Goal: Complete application form: Complete application form

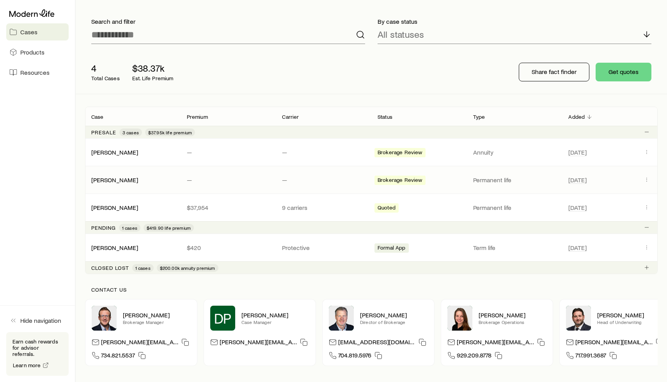
scroll to position [45, 0]
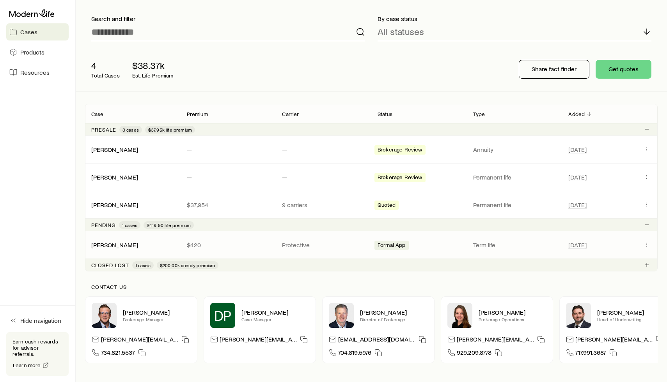
click at [297, 240] on div "[PERSON_NAME] $420 Protective Formal App Term life [DATE]" at bounding box center [371, 245] width 572 height 27
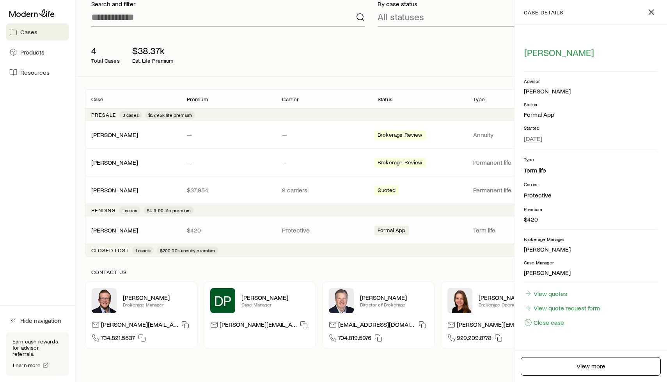
scroll to position [64, 0]
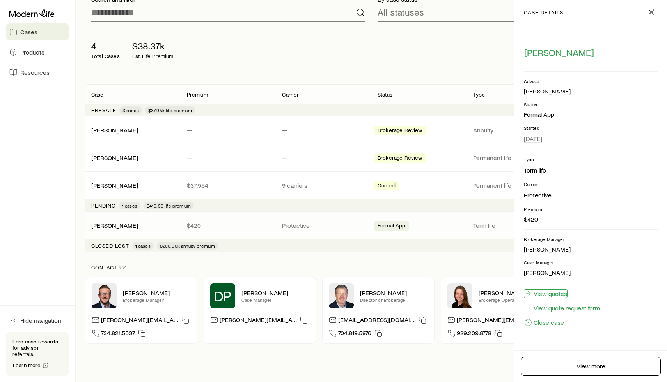
click at [557, 290] on link "View quotes" at bounding box center [545, 294] width 44 height 9
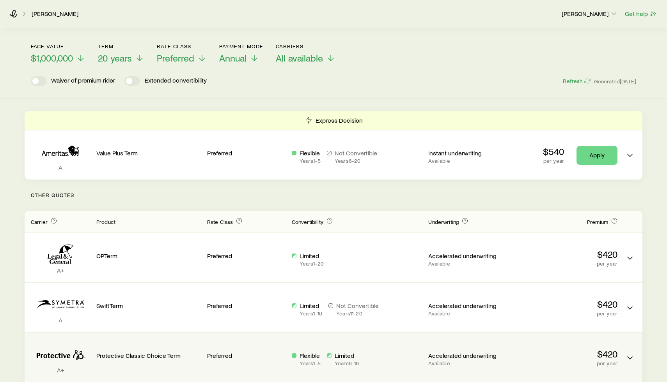
scroll to position [31, 0]
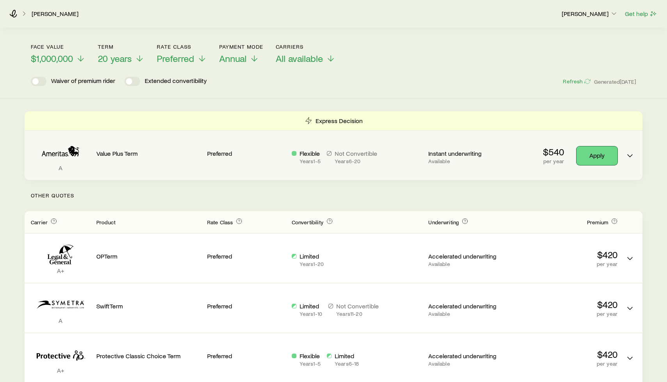
click at [597, 161] on link "Apply" at bounding box center [596, 156] width 41 height 19
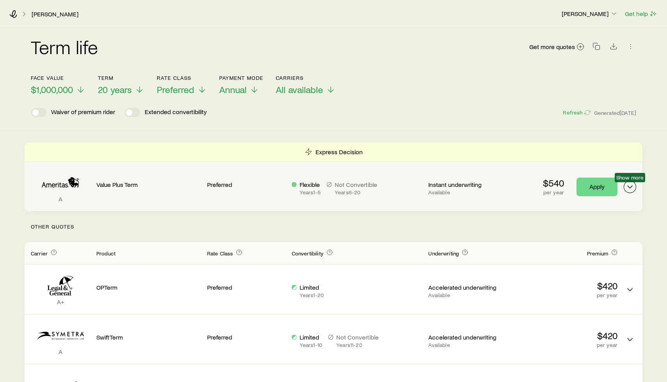
click at [630, 184] on icon "Term quotes" at bounding box center [629, 186] width 9 height 9
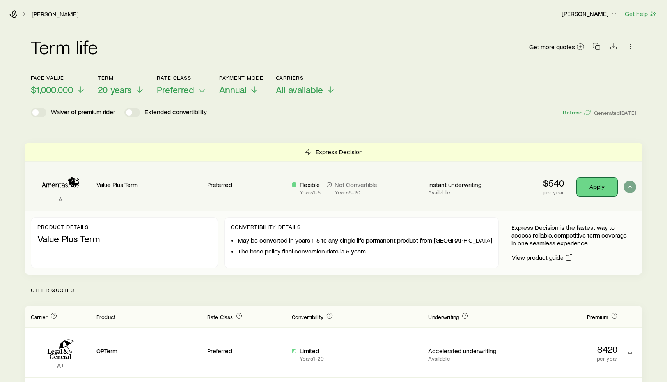
click at [589, 187] on link "Apply" at bounding box center [596, 187] width 41 height 19
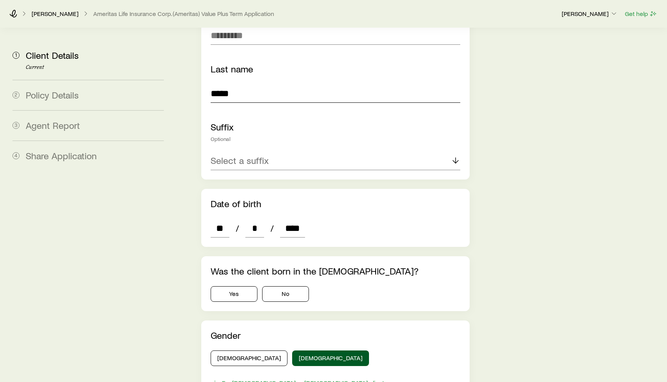
scroll to position [240, 0]
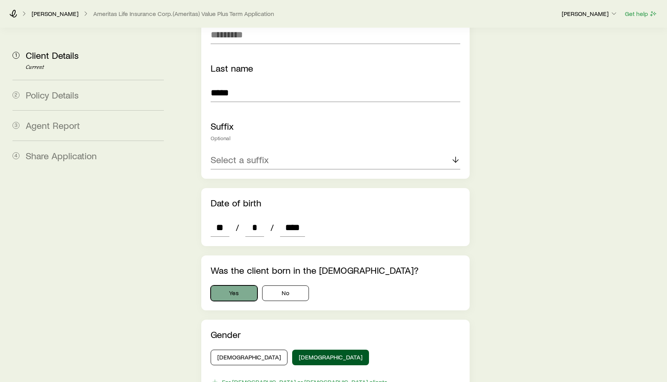
click at [227, 286] on button "Yes" at bounding box center [233, 294] width 47 height 16
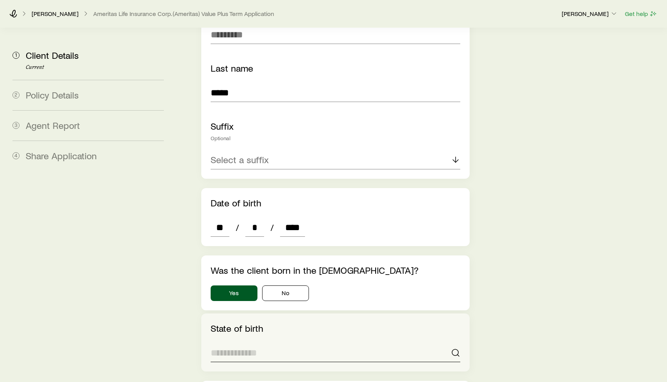
click at [363, 344] on input at bounding box center [334, 353] width 249 height 19
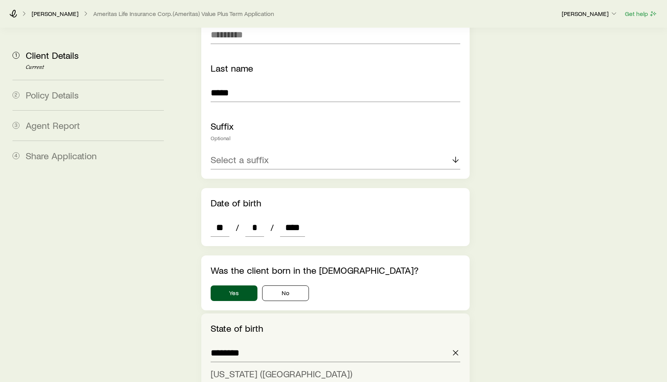
click at [305, 366] on li "New York (NY)" at bounding box center [332, 375] width 245 height 18
type input "**********"
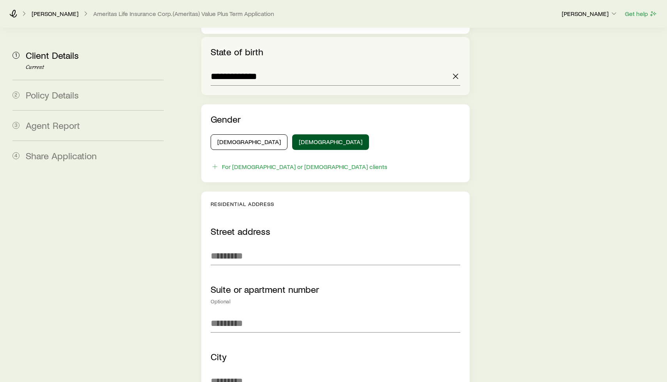
scroll to position [548, 0]
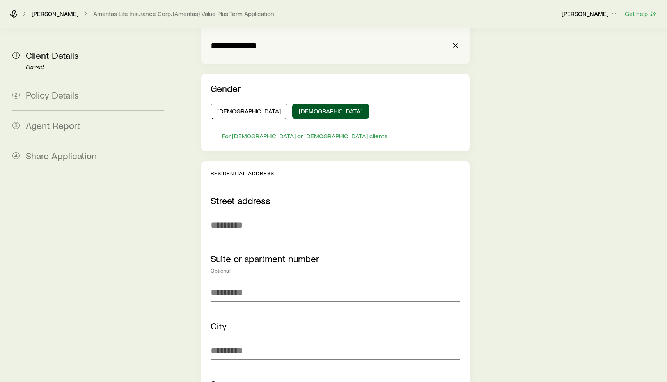
click at [256, 216] on input "Street address" at bounding box center [334, 225] width 249 height 19
type input "**********"
type input "******"
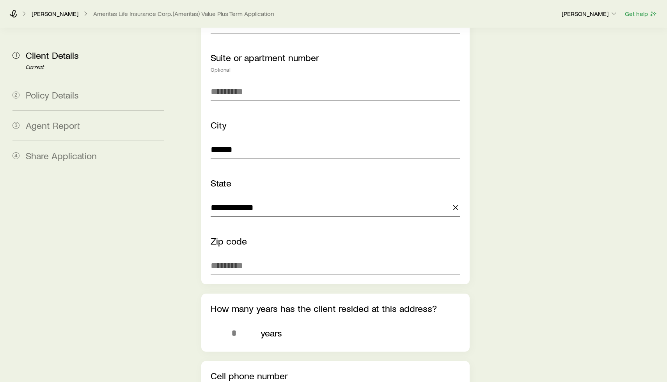
scroll to position [753, 0]
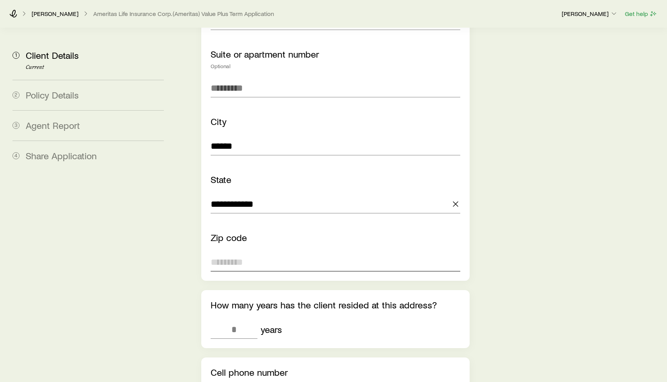
click at [247, 253] on input "Zip code" at bounding box center [334, 262] width 249 height 19
type input "*****"
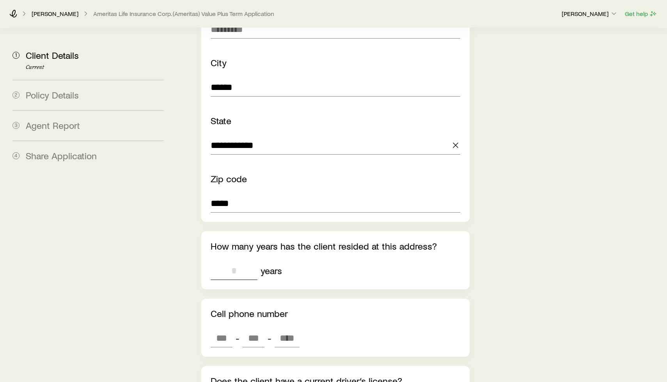
click at [244, 262] on input "tel" at bounding box center [233, 271] width 47 height 19
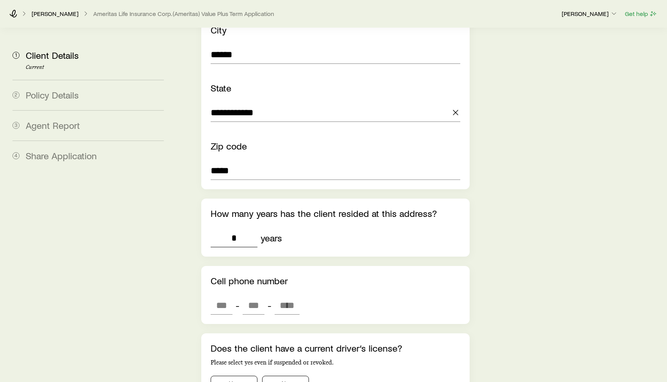
scroll to position [851, 0]
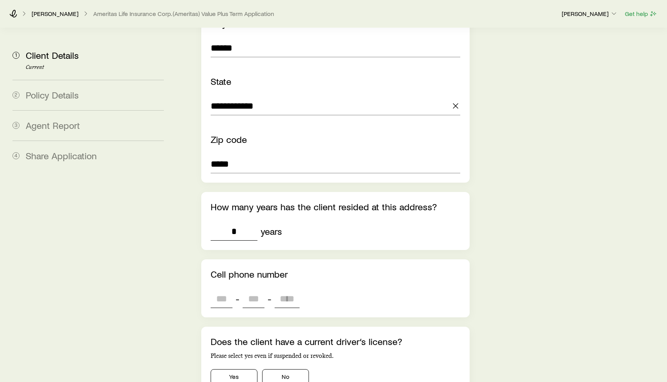
type input "*"
click at [222, 290] on input "tel" at bounding box center [221, 299] width 22 height 19
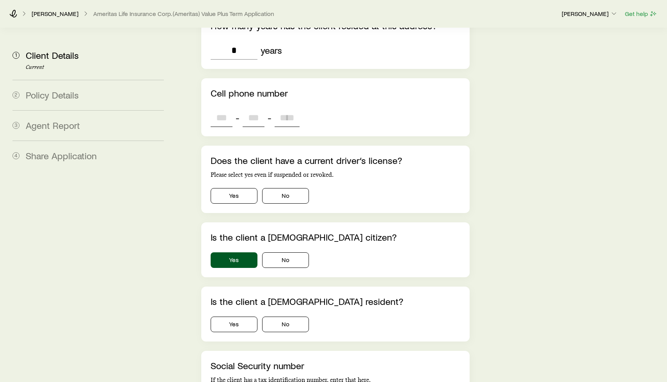
scroll to position [1033, 0]
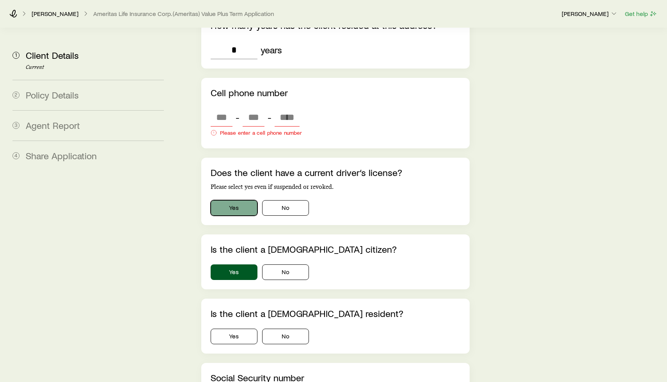
click at [240, 168] on div "Does the client have a current driver‘s license? Please select yes even if susp…" at bounding box center [334, 191] width 249 height 49
click at [228, 200] on button "Yes" at bounding box center [233, 208] width 47 height 16
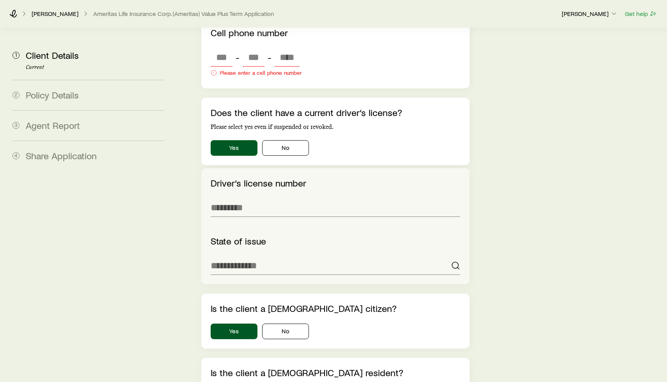
scroll to position [1121, 0]
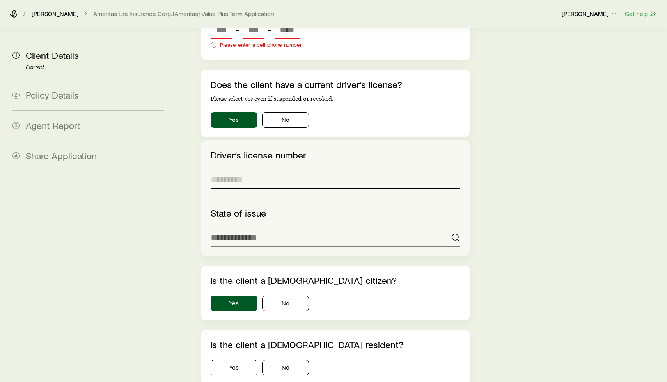
click at [248, 170] on input "Driver‘s license number" at bounding box center [334, 179] width 249 height 19
click at [245, 228] on input at bounding box center [334, 237] width 249 height 19
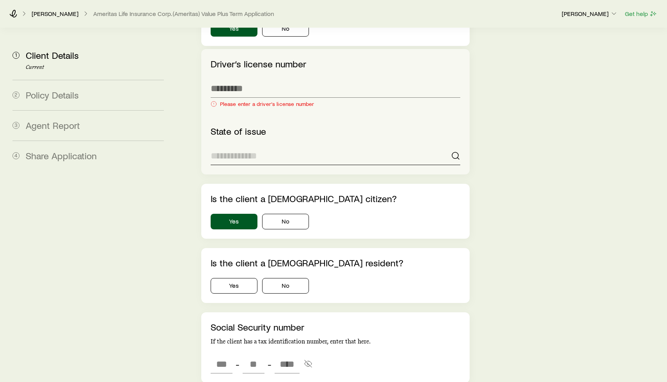
scroll to position [1212, 0]
click at [243, 265] on div "Is the client a U.S. resident? Yes No" at bounding box center [334, 275] width 249 height 36
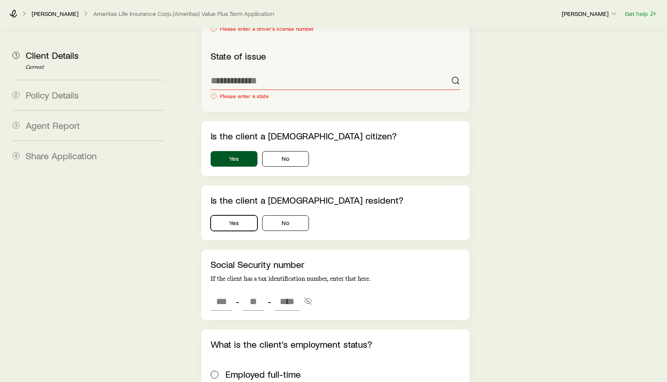
scroll to position [1287, 0]
click at [212, 195] on div "Is the client a U.S. resident? Yes No" at bounding box center [334, 213] width 249 height 36
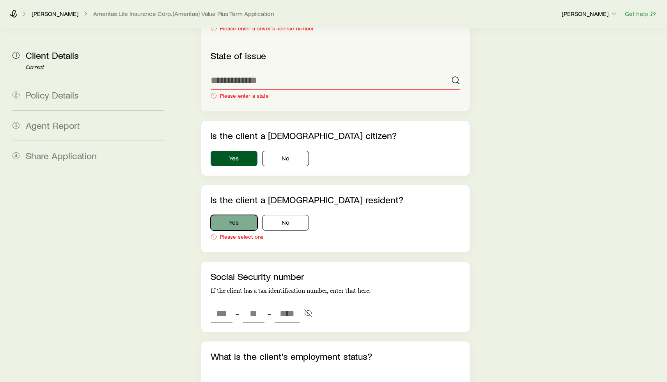
click at [221, 215] on button "Yes" at bounding box center [233, 223] width 47 height 16
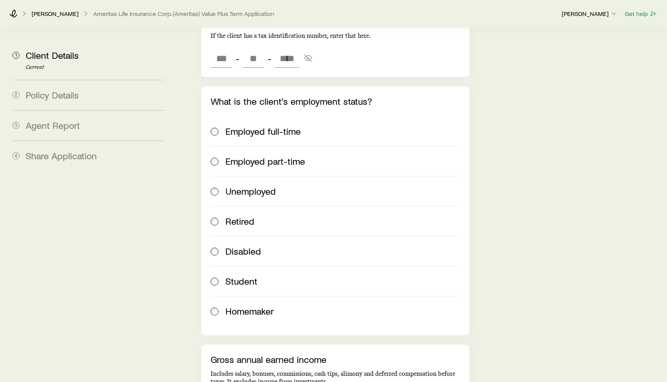
scroll to position [1532, 0]
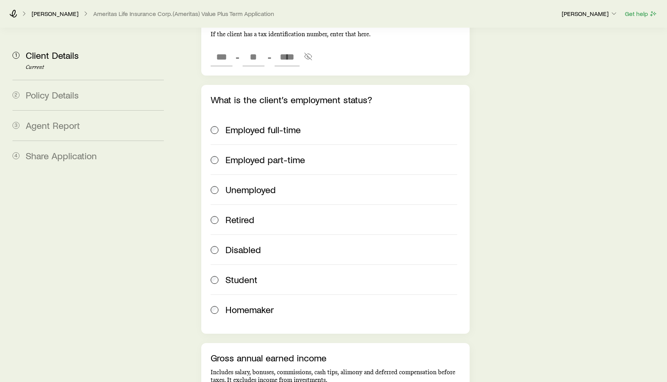
click at [281, 304] on div "Homemaker" at bounding box center [341, 309] width 232 height 11
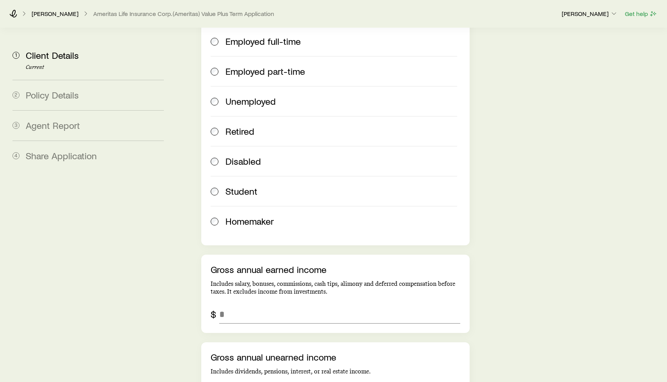
scroll to position [1658, 0]
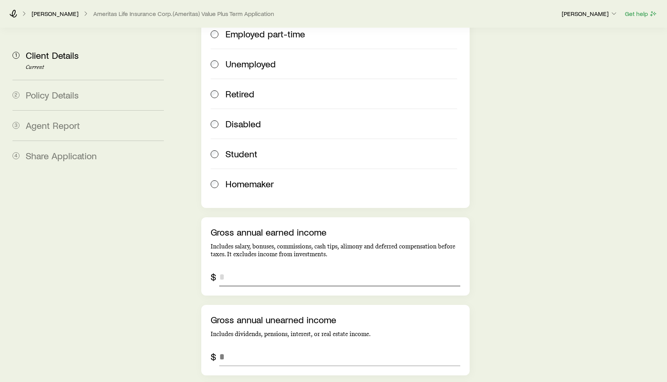
click at [270, 268] on input "grossAnnualEarnedIncome" at bounding box center [339, 277] width 241 height 19
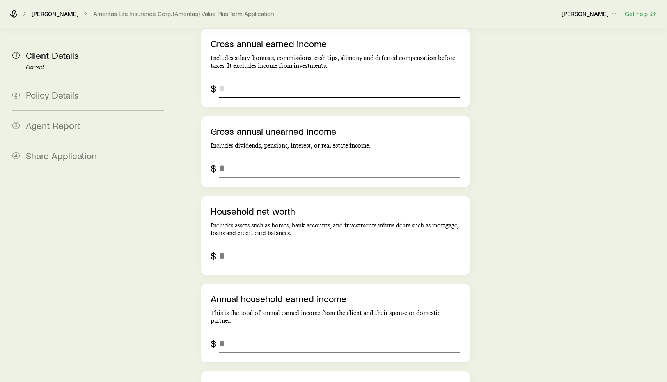
scroll to position [1852, 0]
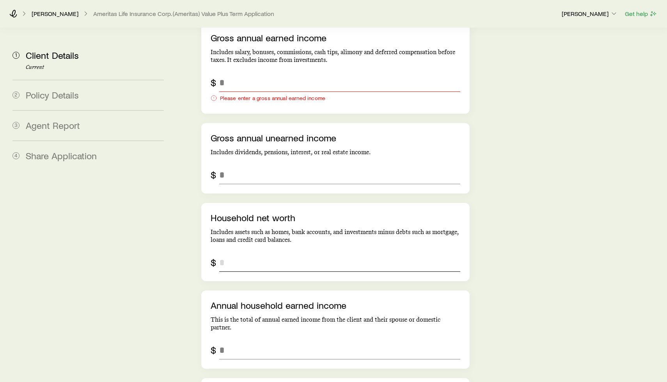
click at [276, 253] on input "netWorth" at bounding box center [339, 262] width 241 height 19
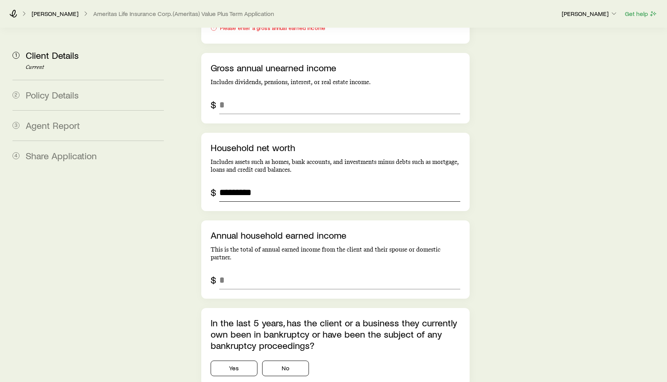
scroll to position [1955, 0]
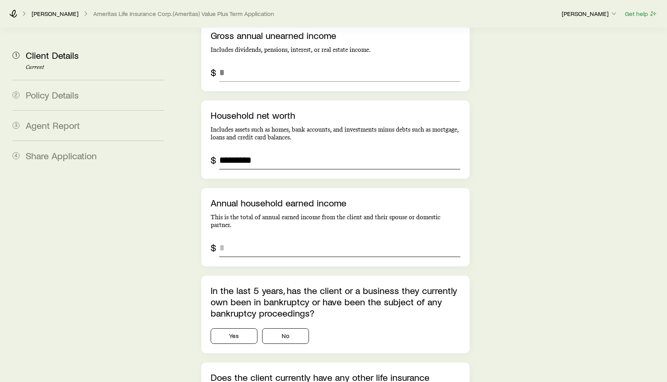
type input "*********"
click at [325, 239] on input "annualHouseholdEarnedIncome" at bounding box center [339, 248] width 241 height 19
type input "*"
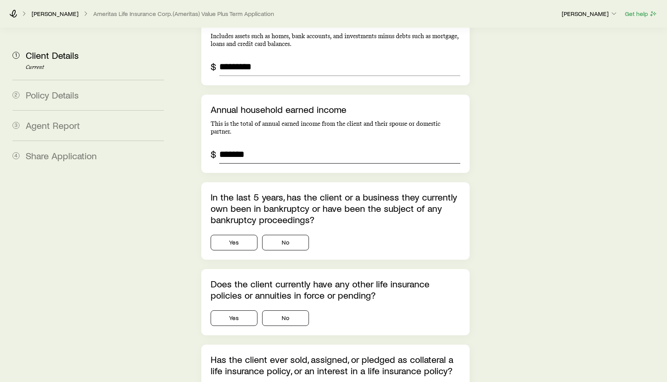
scroll to position [2056, 0]
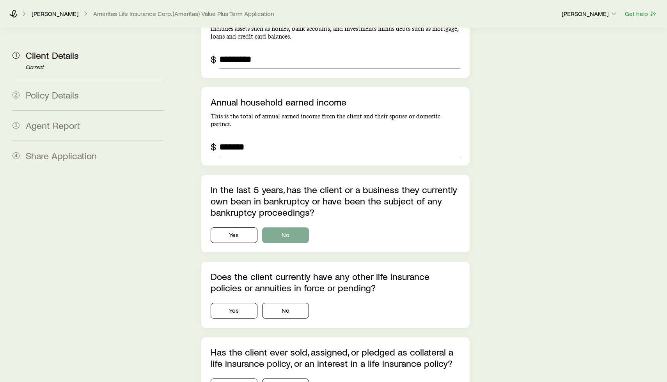
type input "*******"
click at [285, 228] on button "No" at bounding box center [285, 236] width 47 height 16
click at [286, 303] on button "No" at bounding box center [285, 311] width 47 height 16
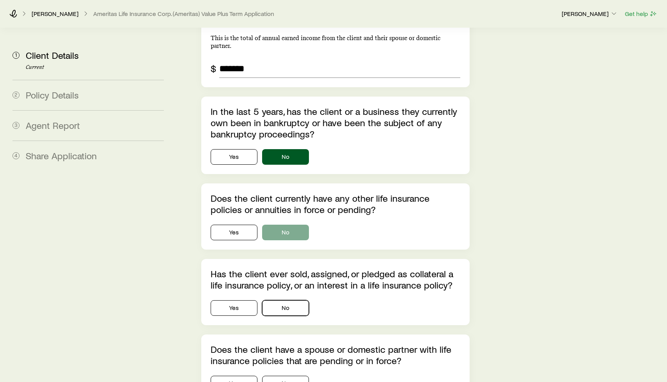
click at [286, 301] on button "No" at bounding box center [285, 309] width 47 height 16
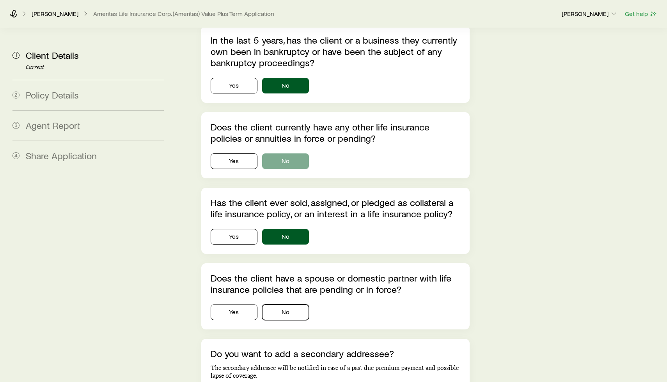
click at [286, 305] on button "No" at bounding box center [285, 313] width 47 height 16
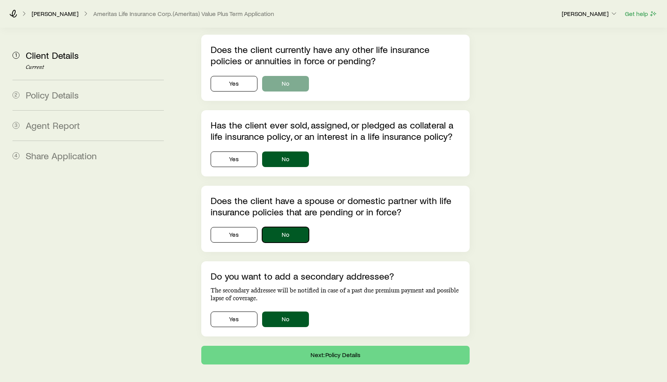
scroll to position [2296, 0]
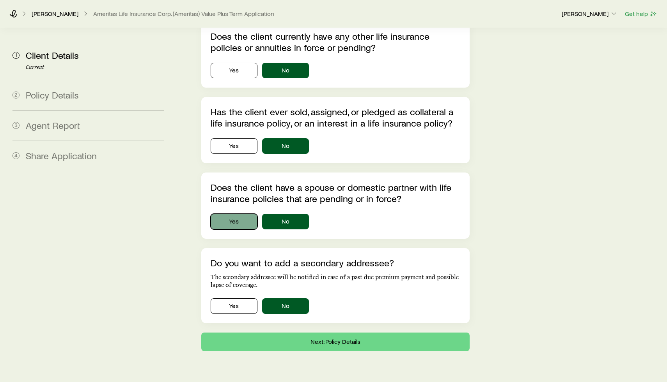
click at [233, 214] on button "Yes" at bounding box center [233, 222] width 47 height 16
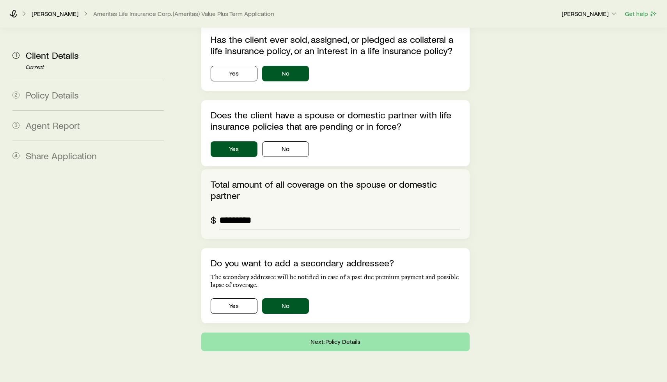
type input "*********"
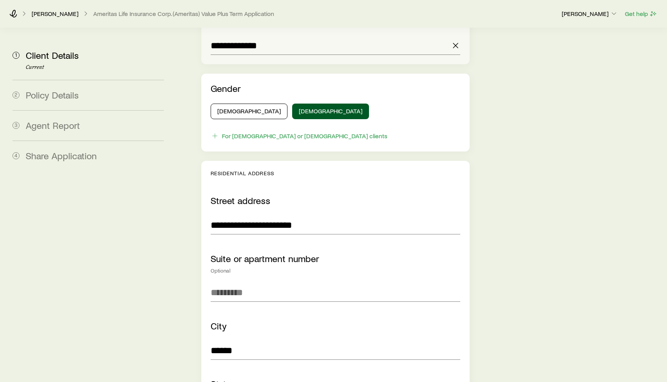
scroll to position [0, 0]
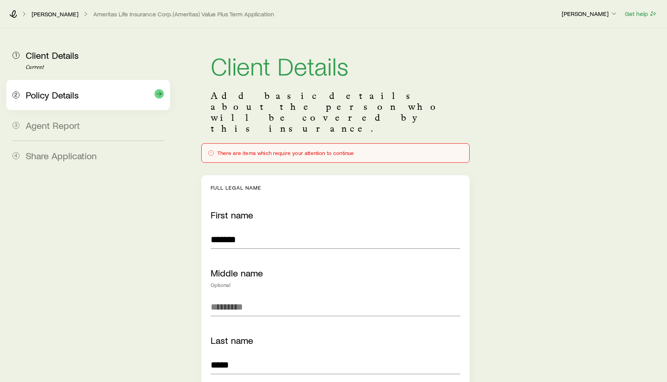
click at [35, 96] on span "Policy Details" at bounding box center [52, 94] width 53 height 11
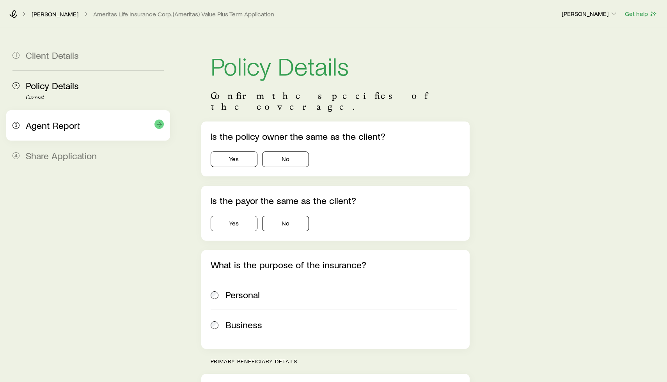
click at [46, 124] on span "Agent Report" at bounding box center [53, 125] width 54 height 11
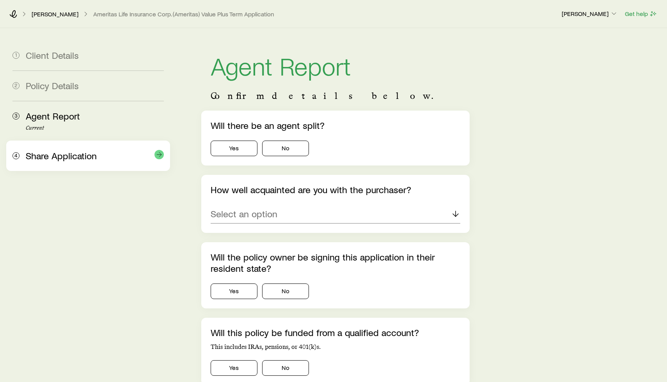
click at [51, 150] on span "Share Application" at bounding box center [61, 155] width 71 height 11
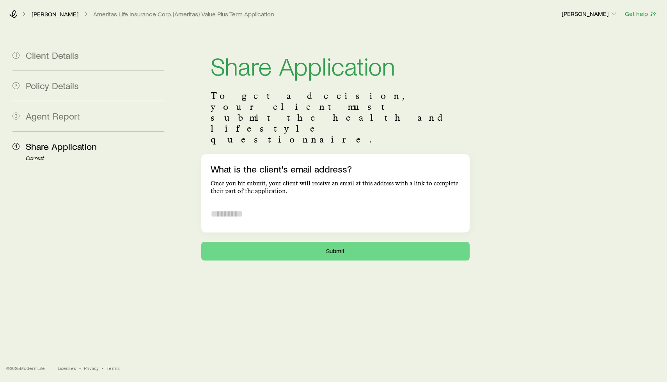
click at [285, 205] on input "What is the client's email address?" at bounding box center [334, 214] width 249 height 19
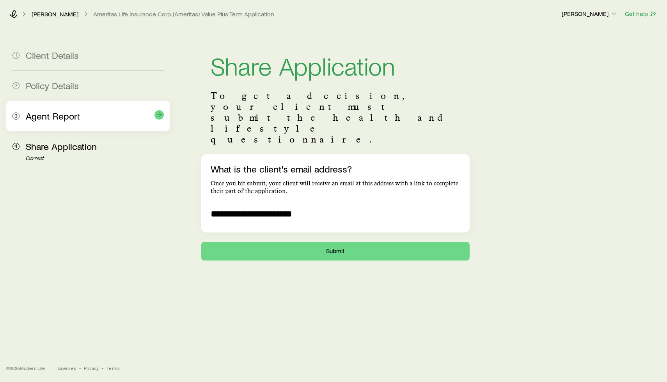
type input "**********"
click at [75, 115] on span "Agent Report" at bounding box center [53, 115] width 54 height 11
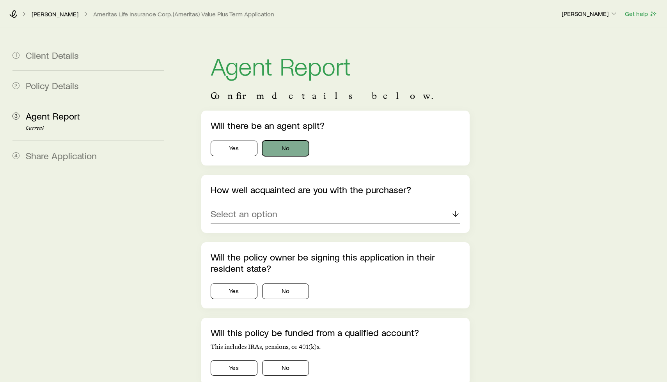
click at [275, 146] on button "No" at bounding box center [285, 149] width 47 height 16
click at [294, 213] on div "Select an option" at bounding box center [334, 214] width 249 height 19
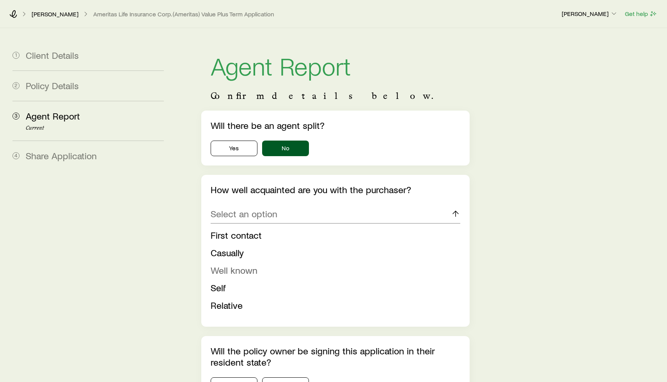
click at [254, 275] on span "Well known" at bounding box center [233, 270] width 47 height 11
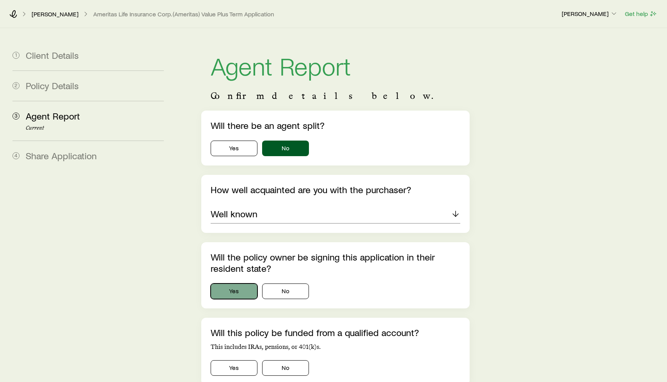
click at [246, 288] on button "Yes" at bounding box center [233, 292] width 47 height 16
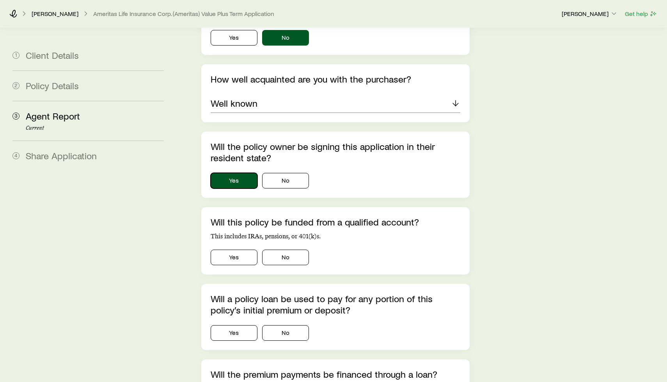
scroll to position [110, 0]
click at [295, 262] on button "No" at bounding box center [285, 258] width 47 height 16
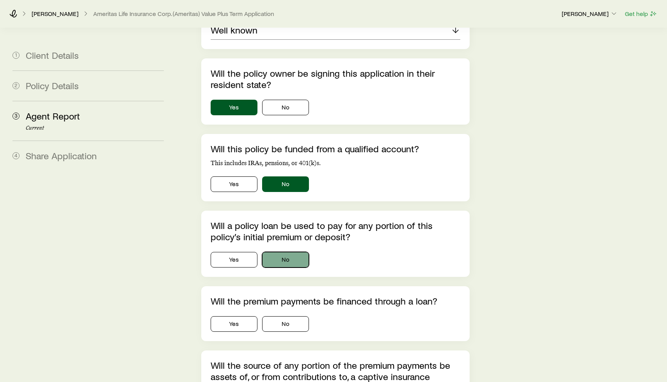
click at [285, 256] on button "No" at bounding box center [285, 260] width 47 height 16
click at [280, 322] on button "No" at bounding box center [285, 325] width 47 height 16
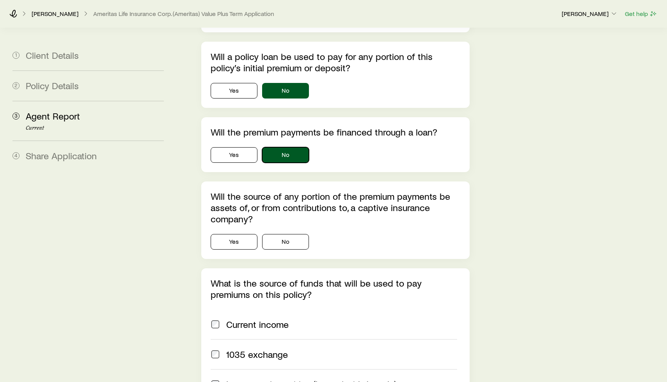
scroll to position [353, 0]
click at [284, 243] on button "No" at bounding box center [285, 243] width 47 height 16
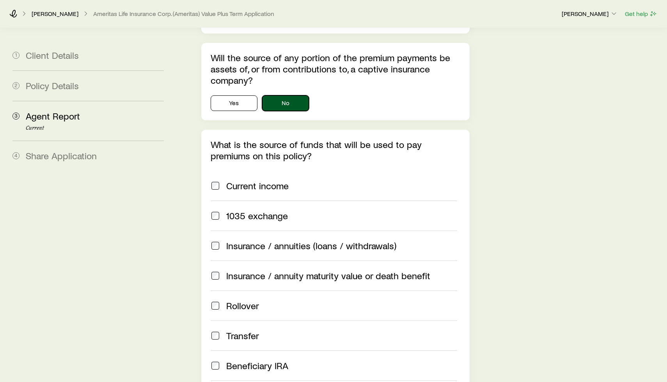
scroll to position [493, 0]
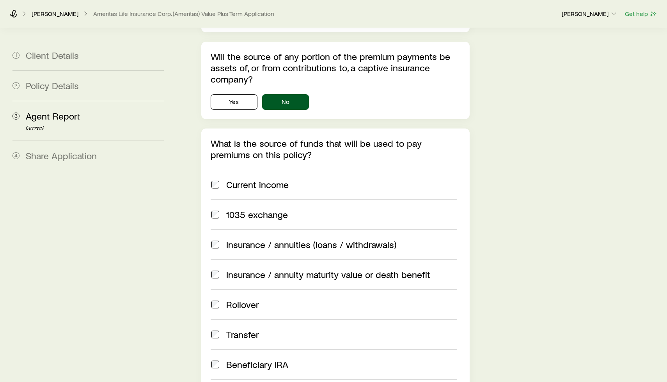
click at [278, 182] on span "Current income" at bounding box center [257, 184] width 62 height 11
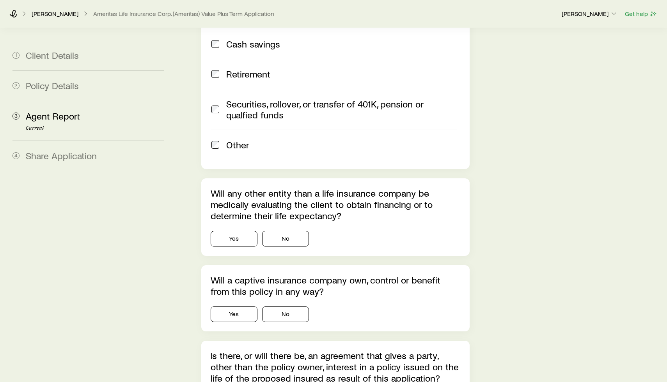
scroll to position [997, 0]
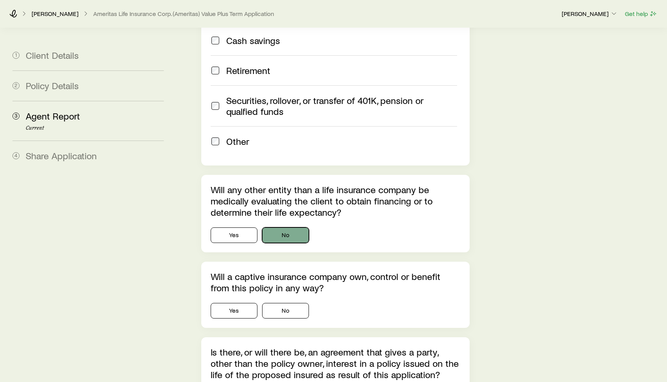
click at [290, 237] on button "No" at bounding box center [285, 236] width 47 height 16
click at [288, 307] on button "No" at bounding box center [285, 311] width 47 height 16
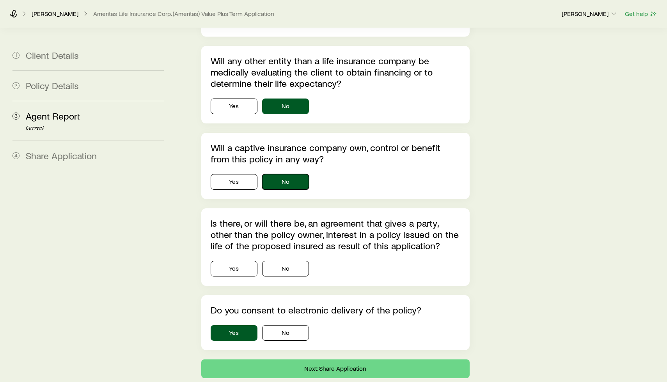
scroll to position [1176, 0]
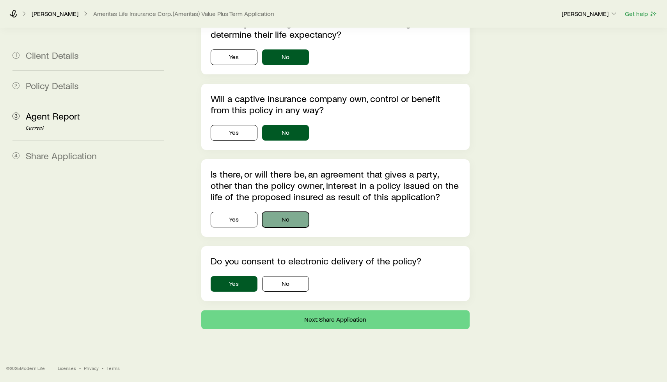
click at [283, 221] on button "No" at bounding box center [285, 220] width 47 height 16
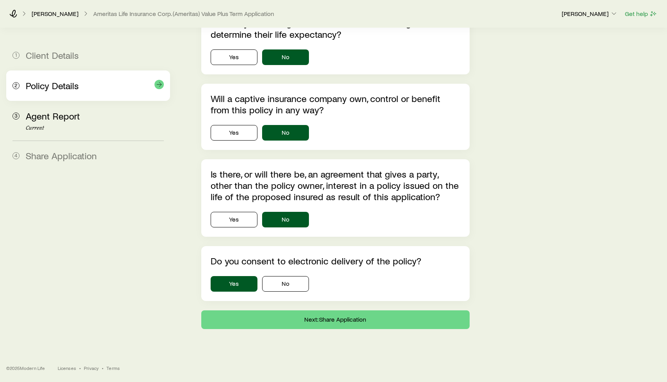
click at [85, 92] on div "2 Policy Details" at bounding box center [87, 86] width 151 height 30
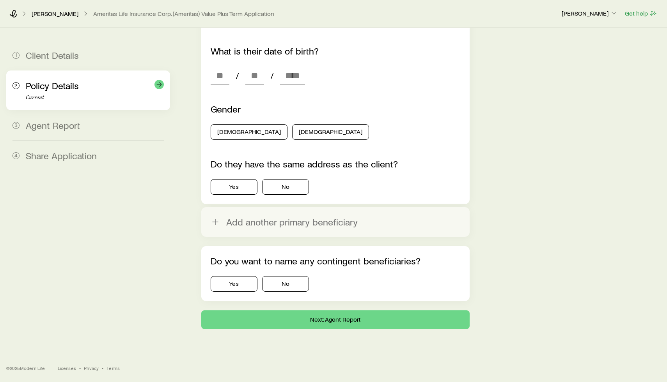
scroll to position [0, 0]
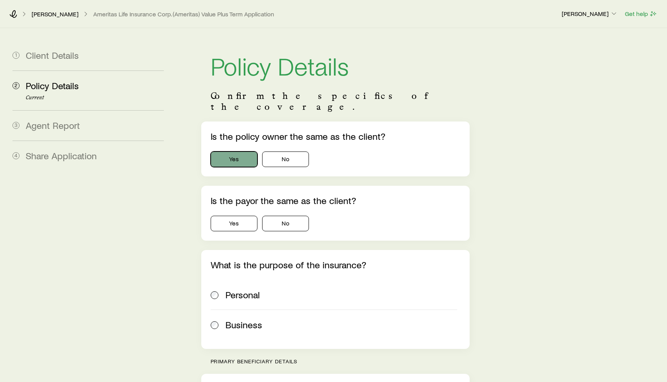
click at [236, 152] on button "Yes" at bounding box center [233, 160] width 47 height 16
click at [237, 218] on button "Yes" at bounding box center [233, 224] width 47 height 16
click at [240, 290] on span "Personal" at bounding box center [242, 295] width 34 height 11
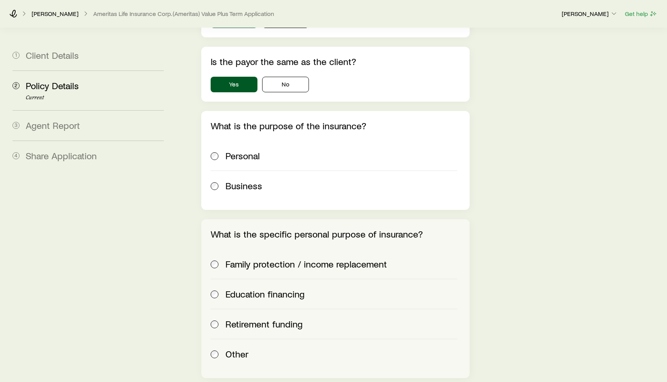
scroll to position [141, 0]
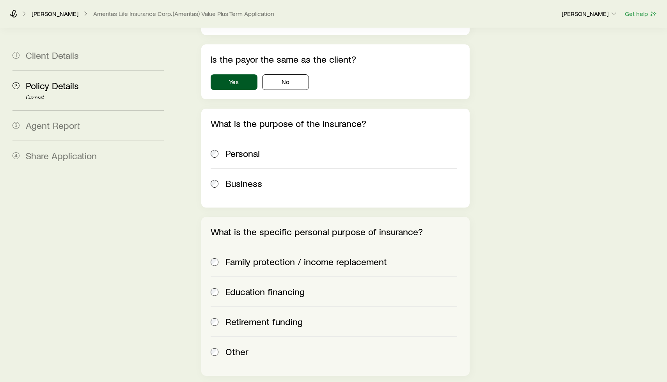
click at [258, 256] on span "Family protection / income replacement" at bounding box center [305, 261] width 161 height 11
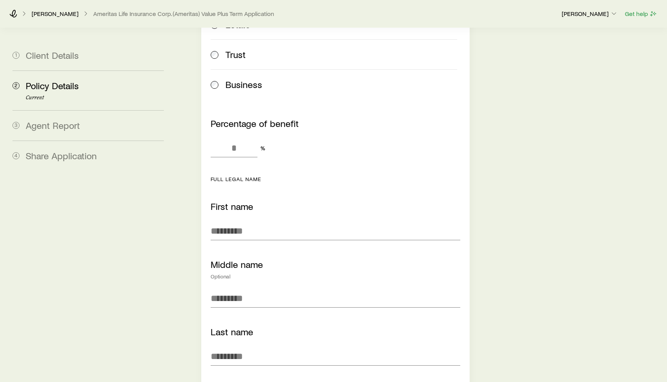
scroll to position [593, 0]
click at [234, 138] on input "Percentage of benefit" at bounding box center [233, 147] width 47 height 19
type input "***"
type input "**********"
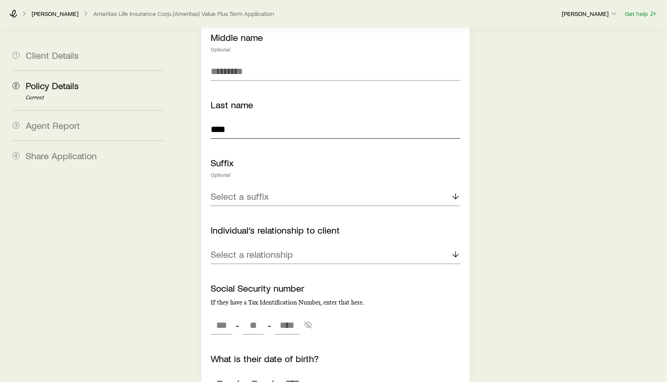
scroll to position [834, 0]
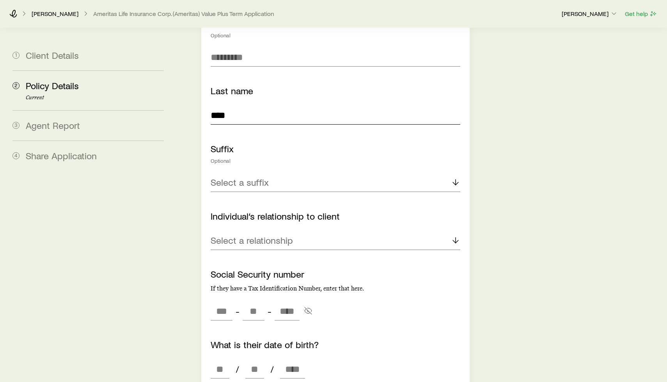
type input "****"
click at [307, 232] on div "Select a relationship" at bounding box center [334, 241] width 249 height 19
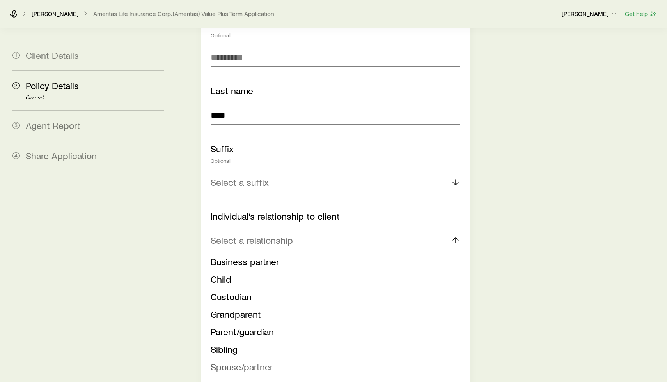
click at [248, 361] on span "Spouse/partner" at bounding box center [241, 366] width 62 height 11
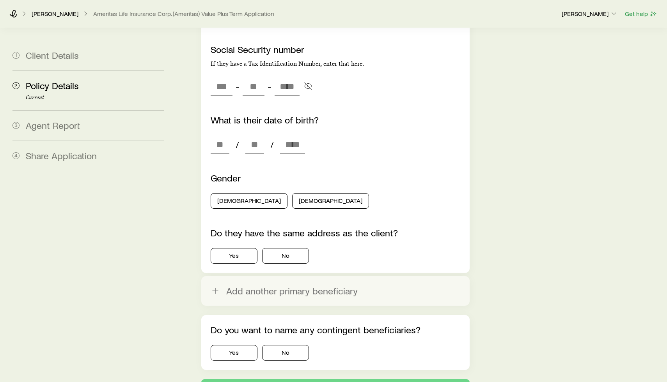
scroll to position [1068, 0]
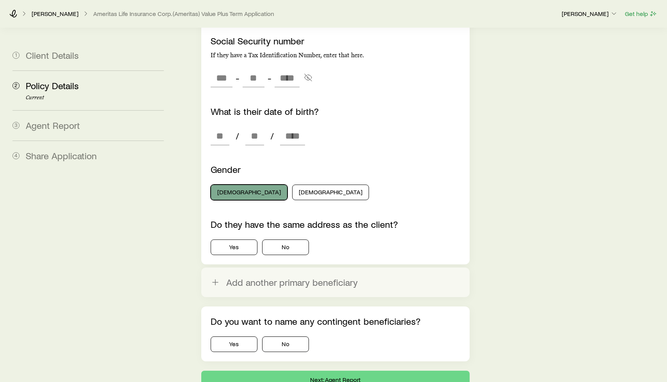
click at [236, 185] on button "[DEMOGRAPHIC_DATA]" at bounding box center [248, 193] width 77 height 16
click at [233, 240] on button "Yes" at bounding box center [233, 248] width 47 height 16
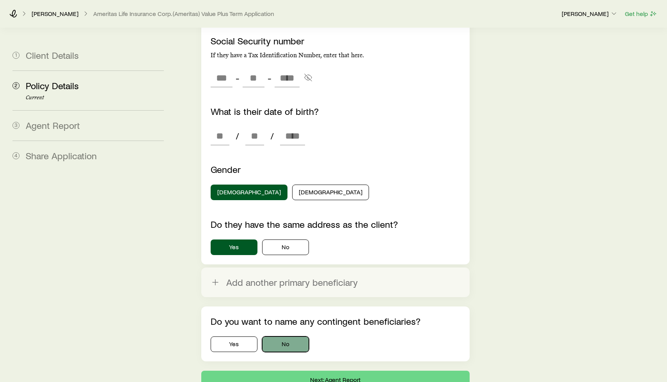
click at [271, 337] on button "No" at bounding box center [285, 345] width 47 height 16
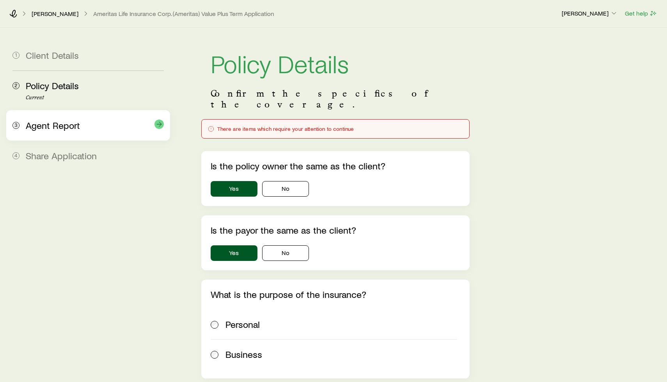
scroll to position [0, 0]
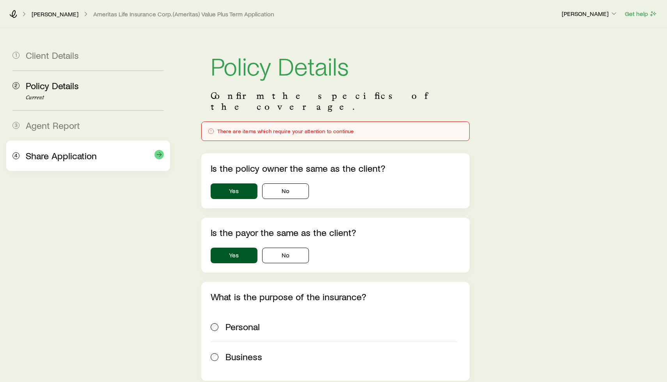
click at [87, 151] on span "Share Application" at bounding box center [61, 155] width 71 height 11
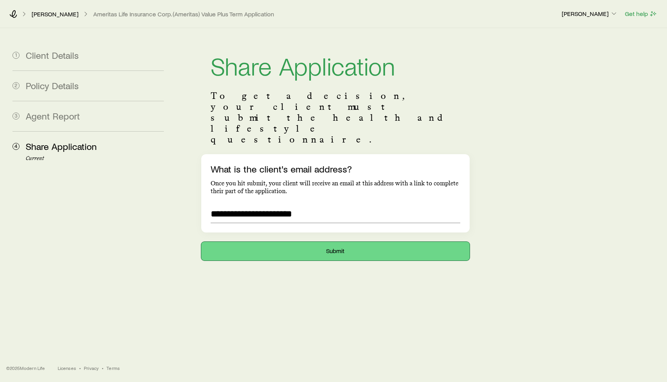
click at [307, 242] on button "Submit" at bounding box center [335, 251] width 268 height 19
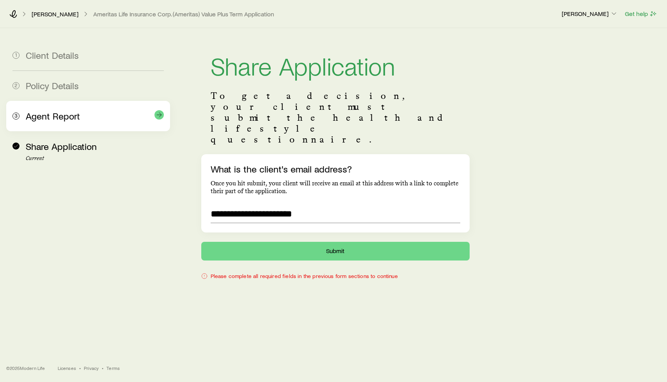
click at [84, 118] on div "Agent Report" at bounding box center [95, 116] width 138 height 11
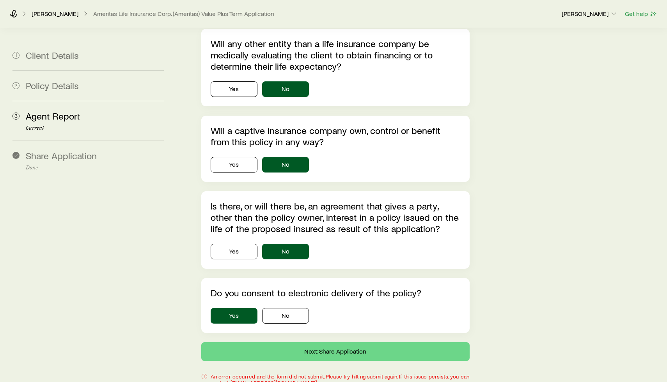
scroll to position [1204, 0]
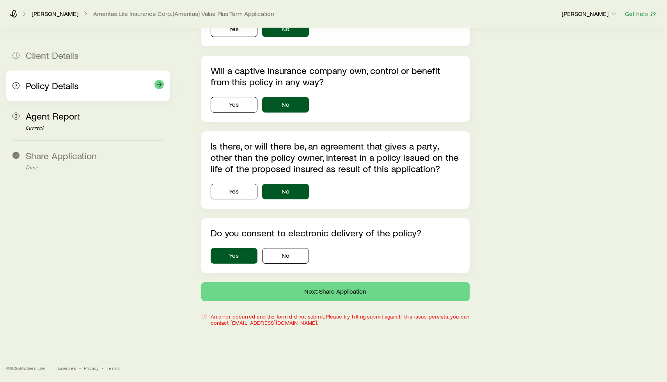
click at [71, 71] on div "2 Policy Details" at bounding box center [87, 86] width 151 height 30
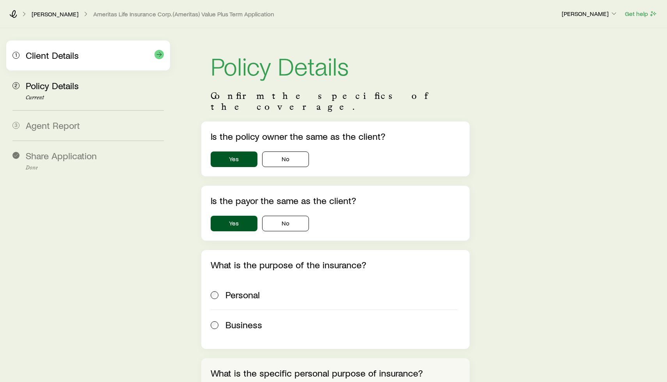
click at [54, 49] on div "1 Client Details" at bounding box center [87, 56] width 151 height 30
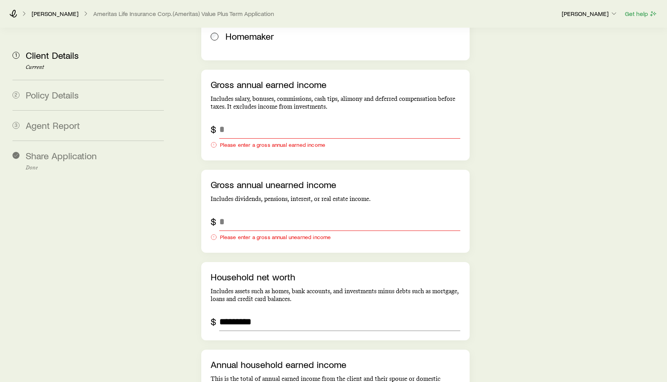
scroll to position [1817, 0]
click at [234, 121] on input "grossAnnualEarnedIncome" at bounding box center [339, 130] width 241 height 19
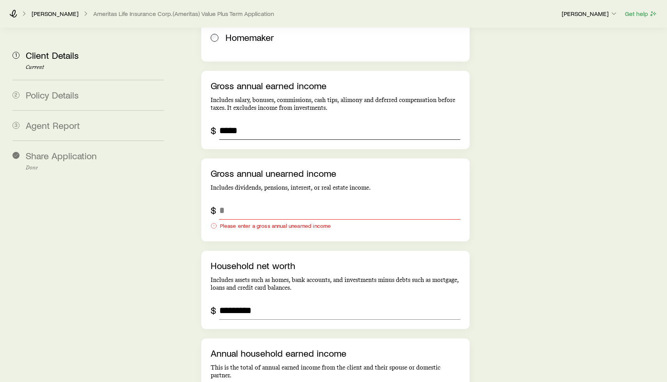
type input "*****"
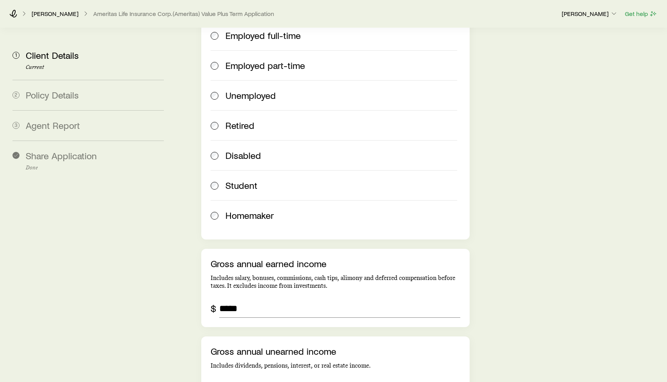
scroll to position [1691, 0]
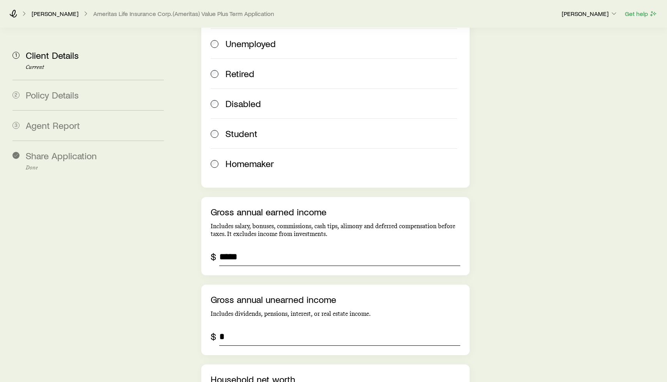
type input "*"
drag, startPoint x: 260, startPoint y: 239, endPoint x: 196, endPoint y: 232, distance: 63.5
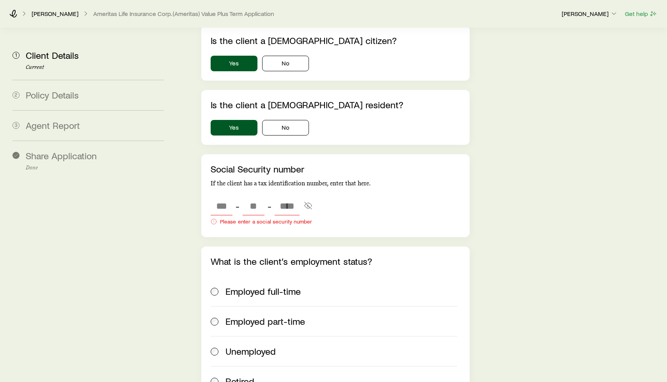
scroll to position [1382, 0]
type input "*"
click at [224, 197] on input "tel" at bounding box center [221, 206] width 22 height 19
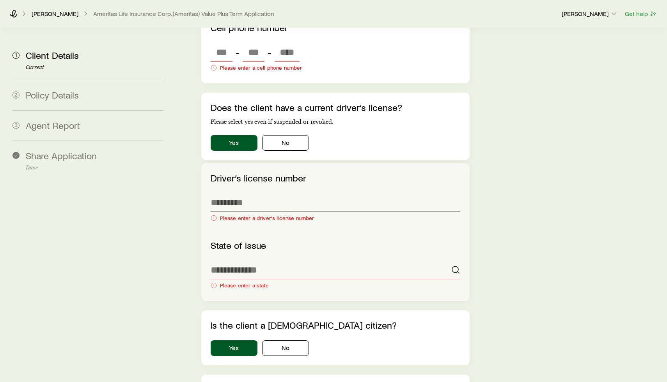
scroll to position [1096, 0]
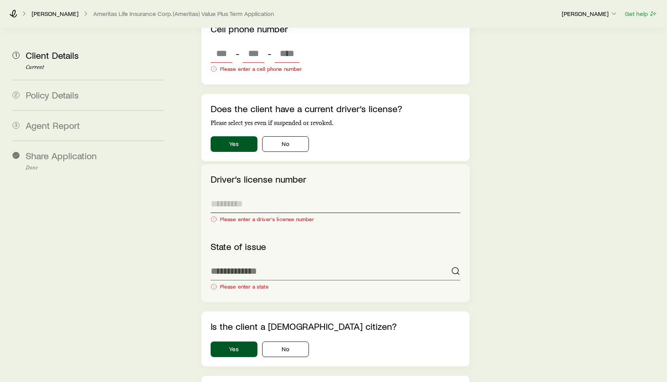
click at [260, 195] on input "Driver‘s license number" at bounding box center [334, 204] width 249 height 19
paste input "*********"
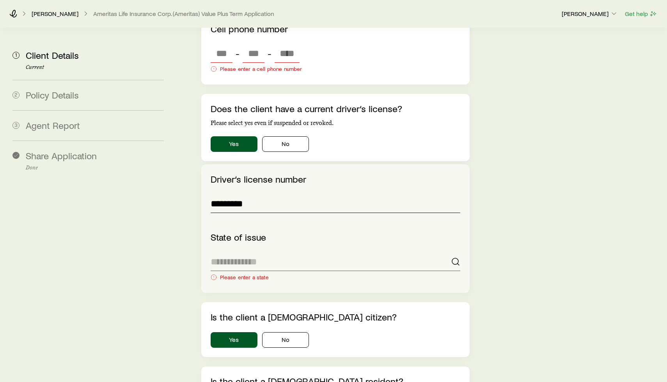
type input "*********"
click at [257, 253] on input at bounding box center [334, 262] width 249 height 19
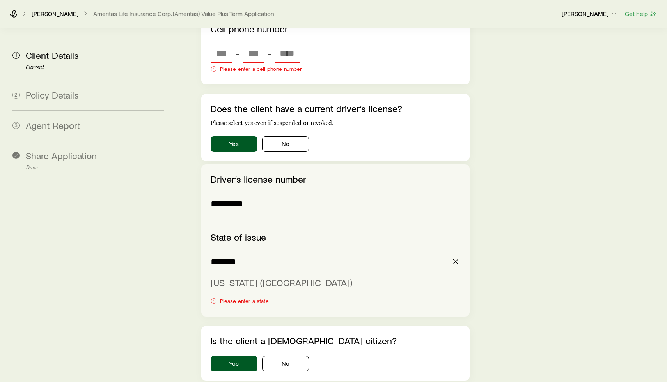
click at [252, 277] on span "[US_STATE] ([GEOGRAPHIC_DATA])" at bounding box center [280, 282] width 141 height 11
type input "**********"
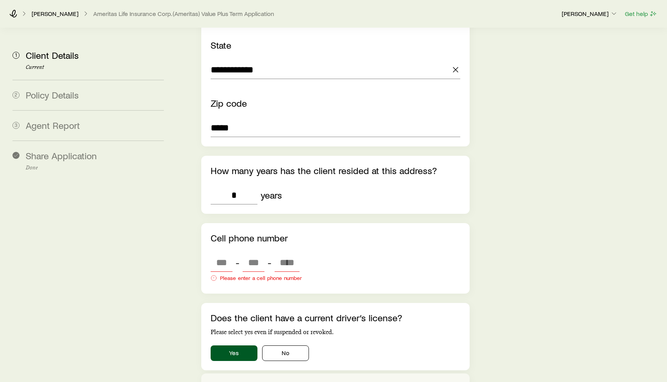
scroll to position [848, 0]
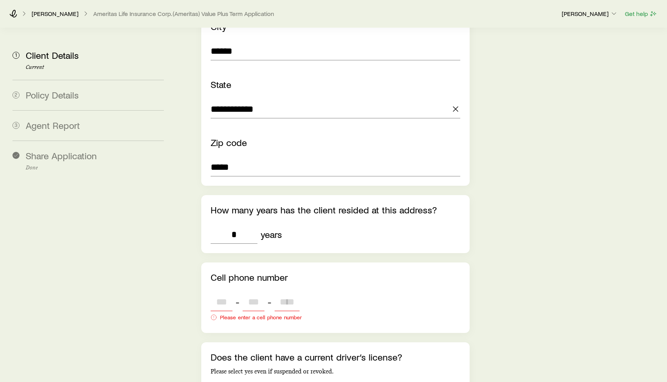
click at [225, 293] on input "tel" at bounding box center [221, 302] width 22 height 19
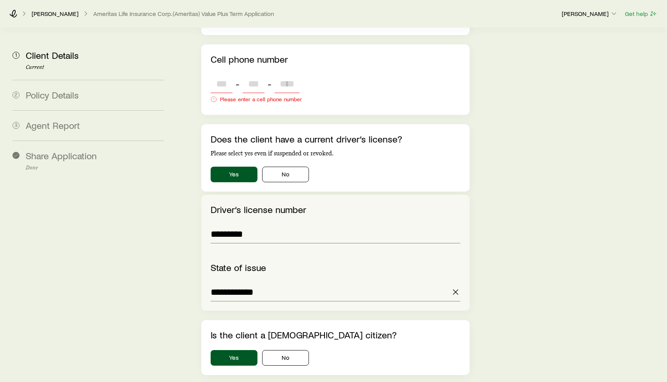
scroll to position [1064, 0]
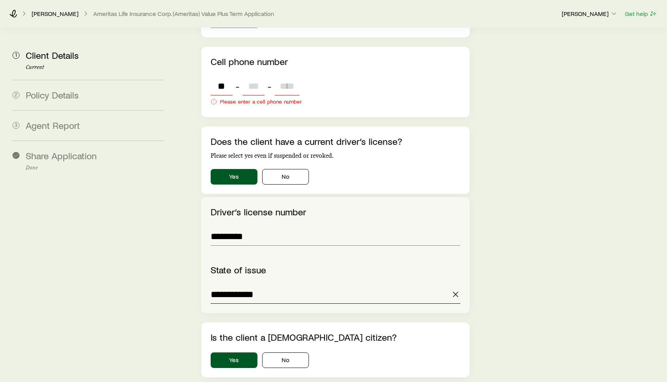
type input "***"
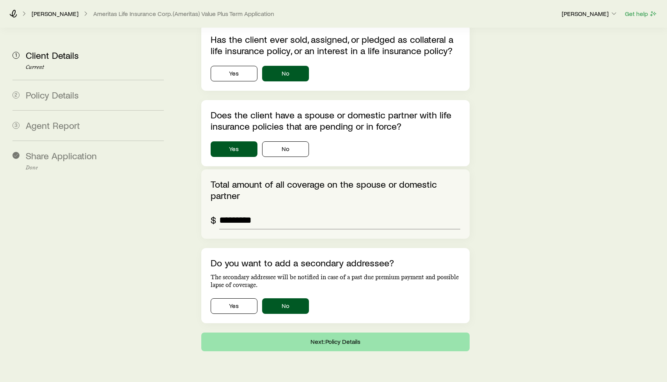
type input "****"
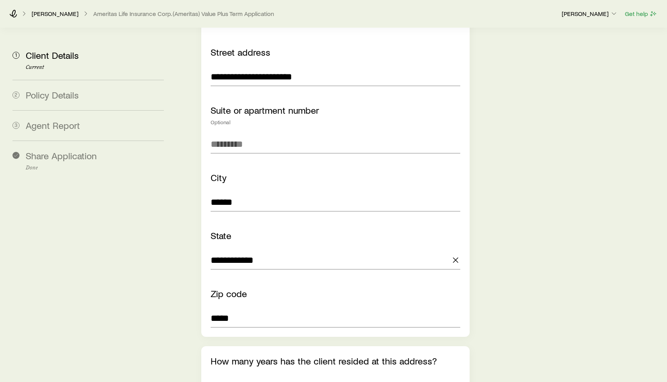
scroll to position [730, 0]
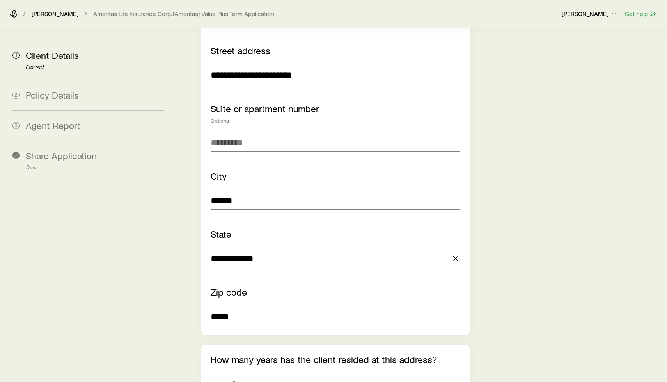
drag, startPoint x: 314, startPoint y: 60, endPoint x: 176, endPoint y: 48, distance: 138.1
paste input
type input "**********"
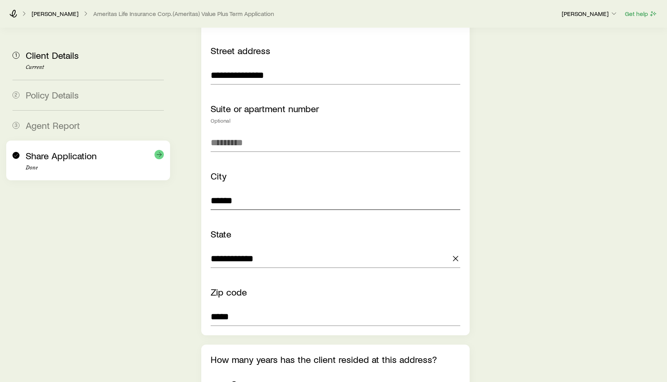
drag, startPoint x: 263, startPoint y: 184, endPoint x: 168, endPoint y: 176, distance: 95.5
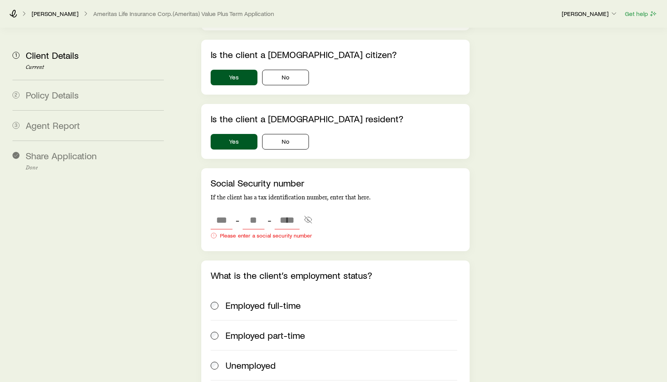
scroll to position [1367, 0]
type input "*********"
click at [229, 210] on input "tel" at bounding box center [221, 219] width 22 height 19
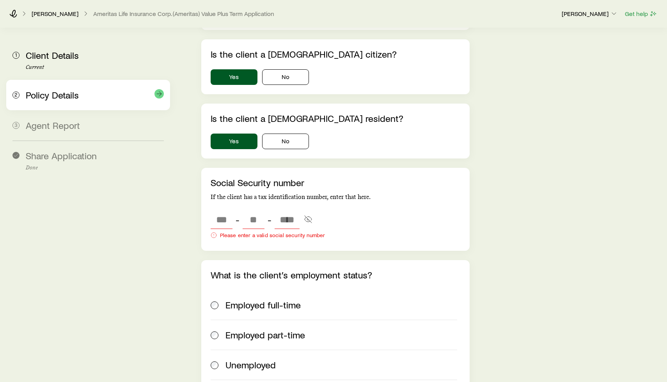
click at [52, 92] on span "Policy Details" at bounding box center [52, 94] width 53 height 11
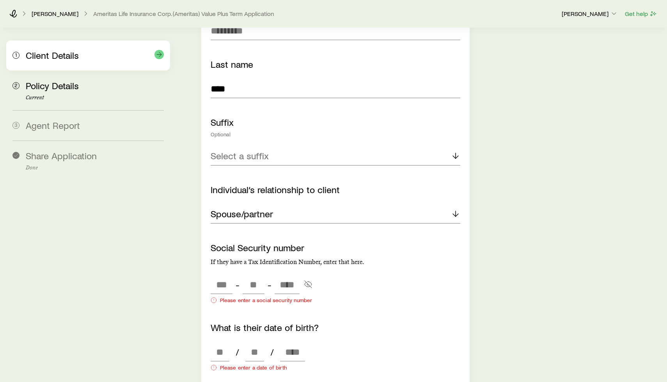
click at [68, 57] on span "Client Details" at bounding box center [52, 55] width 53 height 11
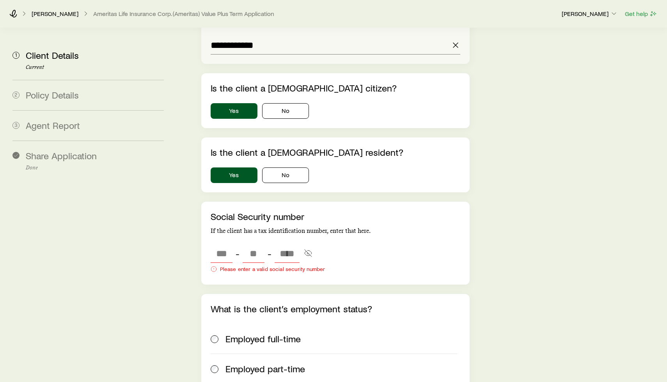
scroll to position [1302, 0]
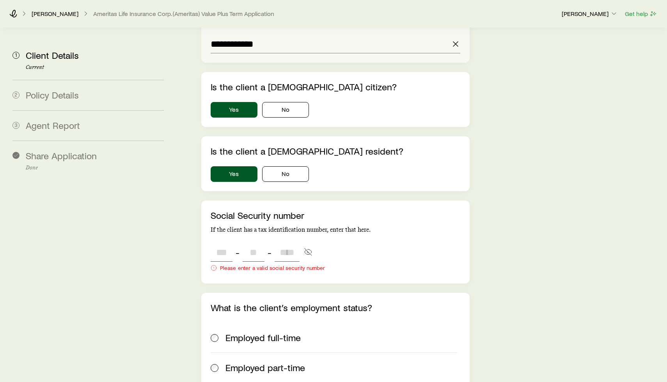
click at [218, 243] on input "tel" at bounding box center [221, 252] width 22 height 19
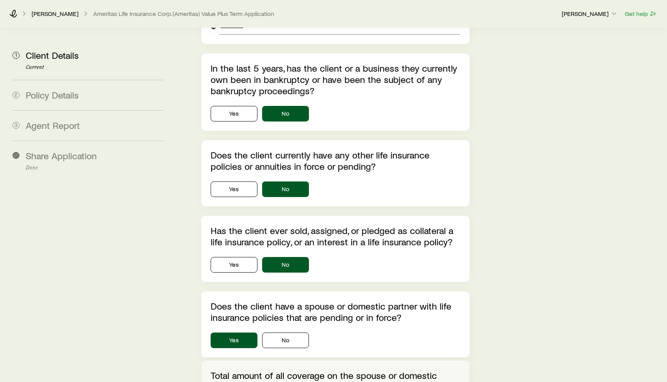
scroll to position [2334, 0]
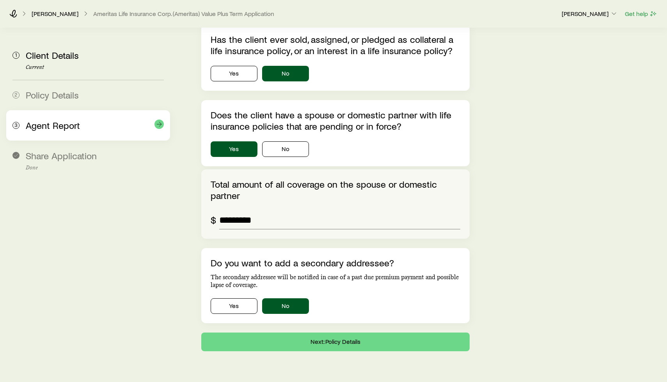
click at [58, 115] on div "3 Agent Report" at bounding box center [87, 125] width 151 height 30
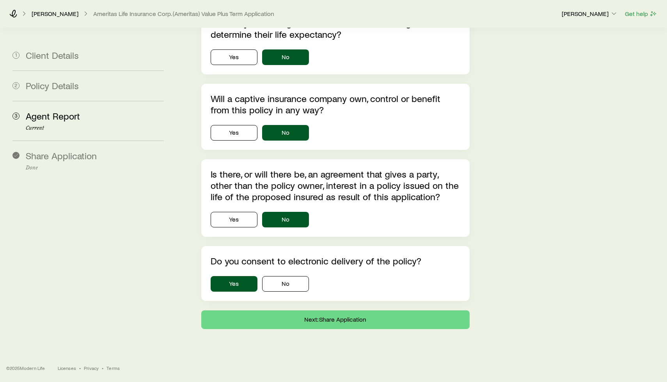
scroll to position [1176, 0]
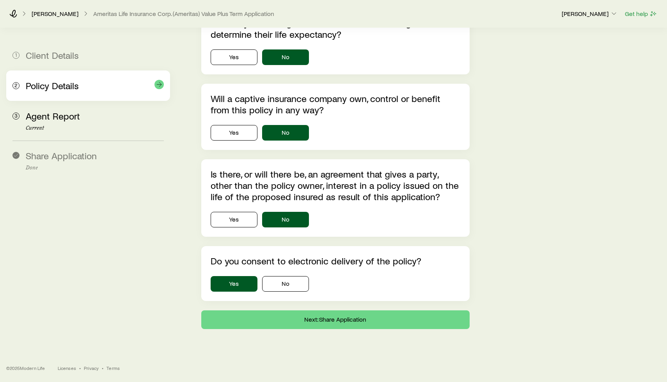
click at [76, 87] on span "Policy Details" at bounding box center [52, 85] width 53 height 11
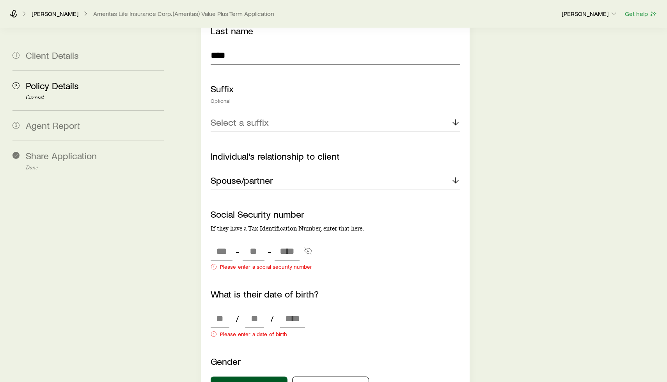
scroll to position [894, 0]
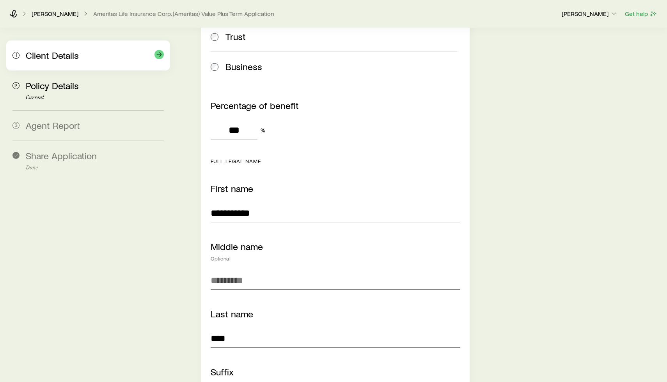
click at [78, 63] on div "1 Client Details" at bounding box center [87, 56] width 151 height 30
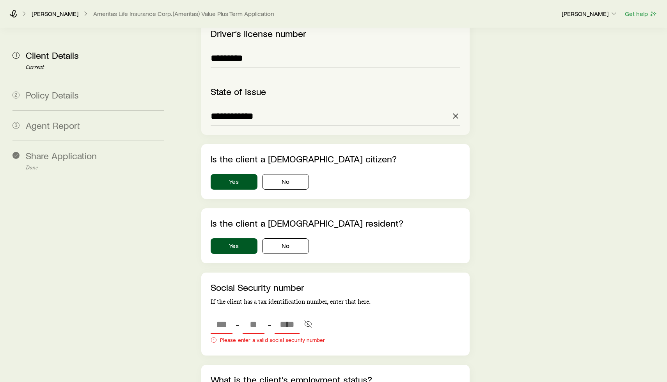
scroll to position [1224, 0]
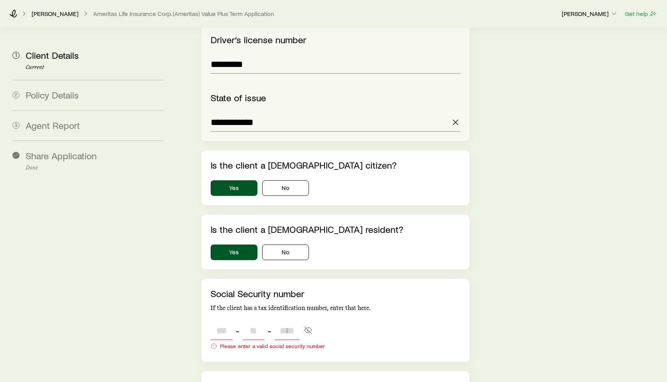
click at [212, 322] on input "tel" at bounding box center [221, 331] width 22 height 19
type input "***"
type input "**"
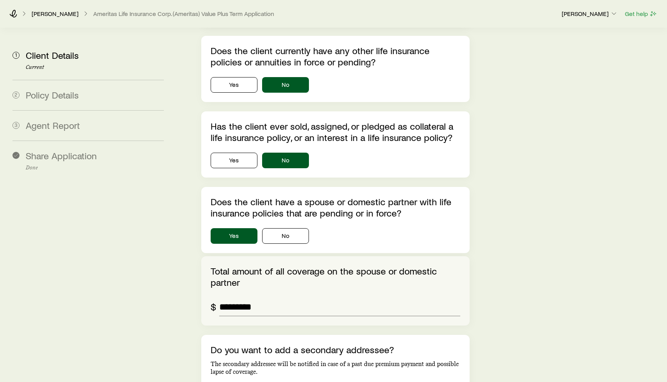
scroll to position [2322, 0]
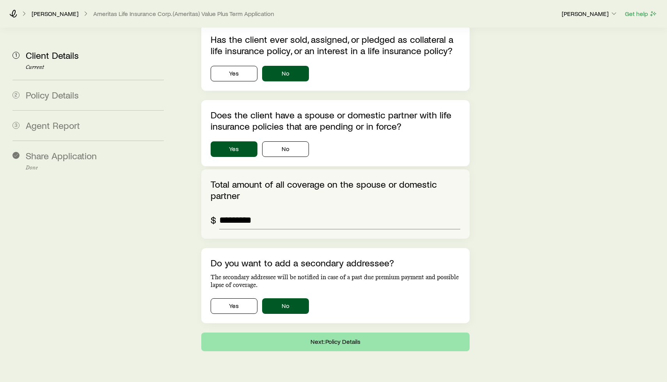
type input "****"
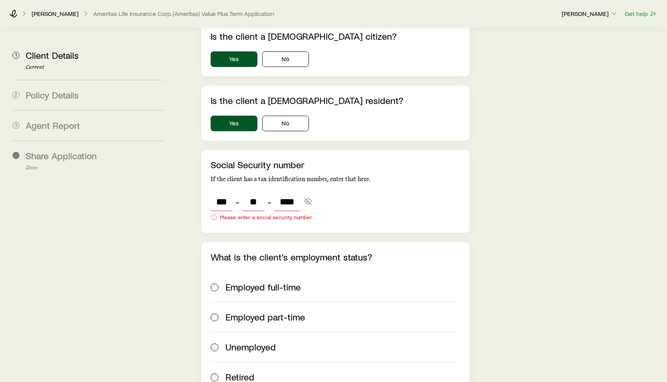
scroll to position [1395, 0]
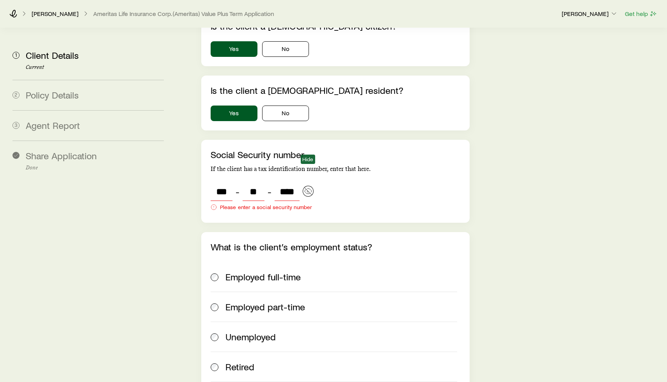
click at [312, 186] on button "button" at bounding box center [307, 191] width 11 height 11
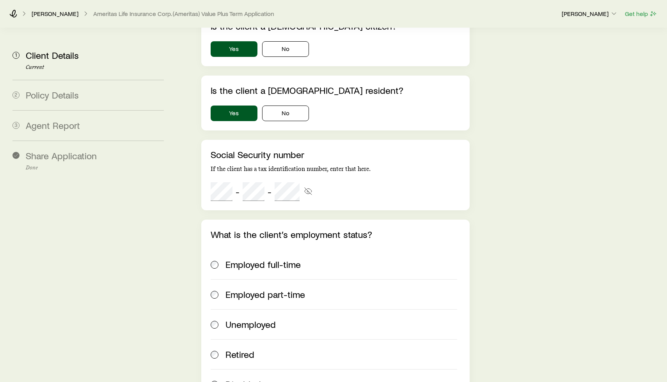
click at [333, 169] on div "Social Security number If the client has a tax identification number, enter tha…" at bounding box center [334, 175] width 249 height 52
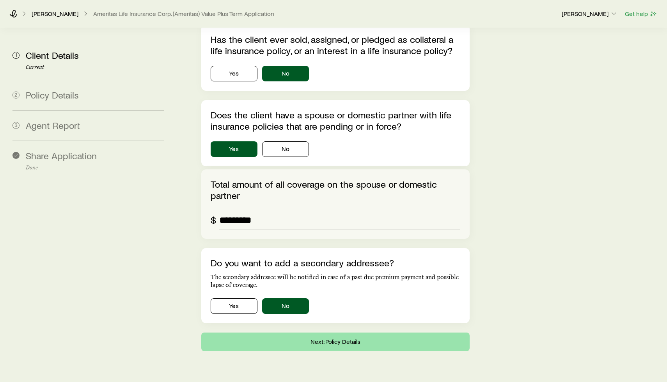
scroll to position [2322, 0]
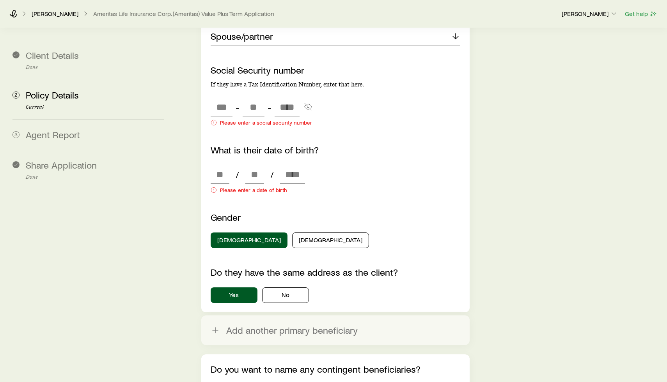
scroll to position [1038, 0]
click at [221, 166] on input at bounding box center [219, 175] width 19 height 19
type input "**"
type input "****"
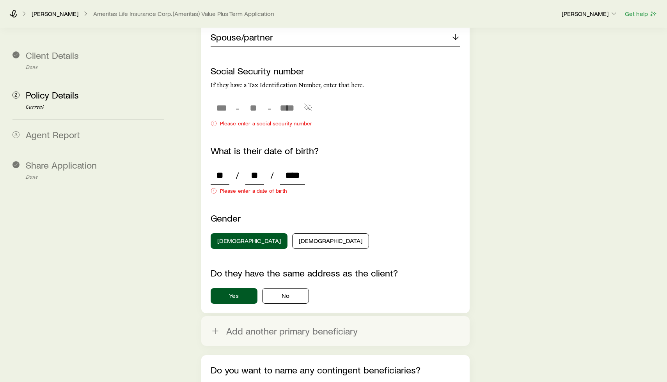
type input "*"
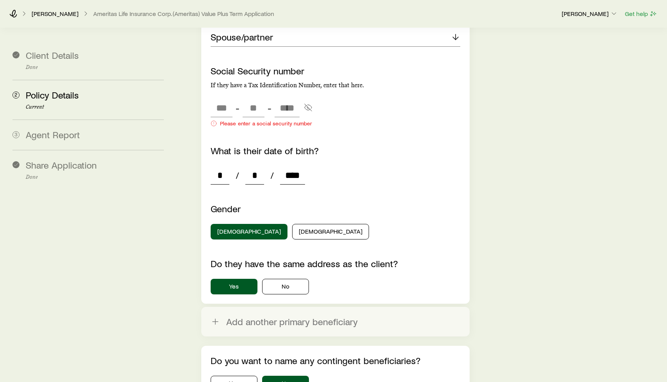
type input "****"
click at [221, 99] on input "tel" at bounding box center [221, 108] width 22 height 19
type input "***"
type input "**"
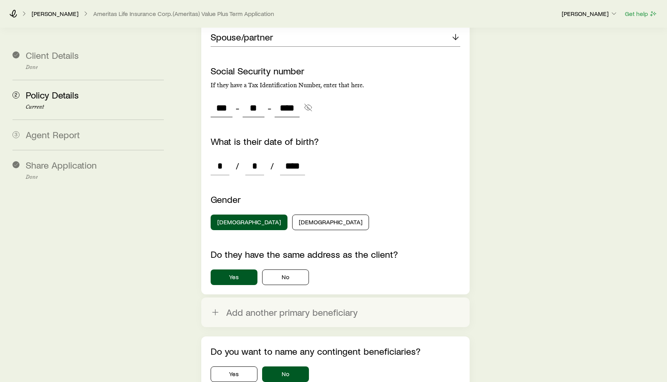
scroll to position [1117, 0]
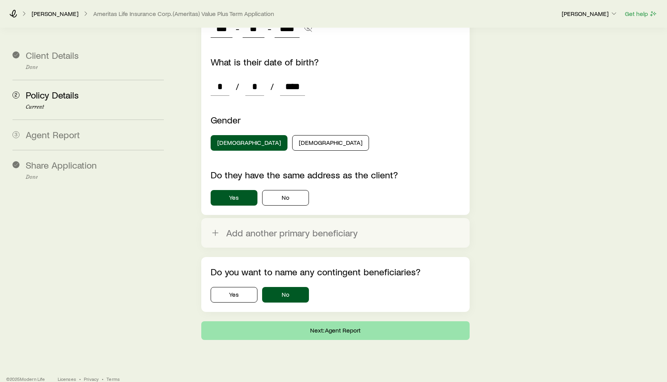
type input "****"
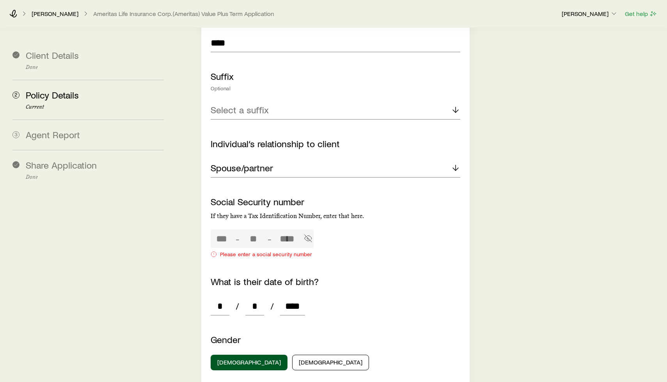
type input "***"
type input "**"
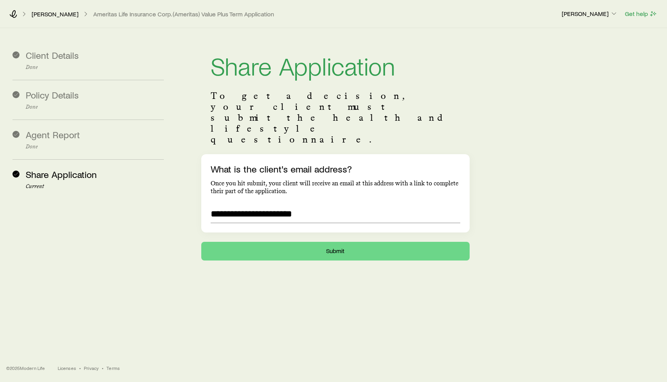
scroll to position [0, 0]
drag, startPoint x: 324, startPoint y: 190, endPoint x: 204, endPoint y: 169, distance: 121.5
click at [204, 169] on div "**********" at bounding box center [335, 193] width 268 height 78
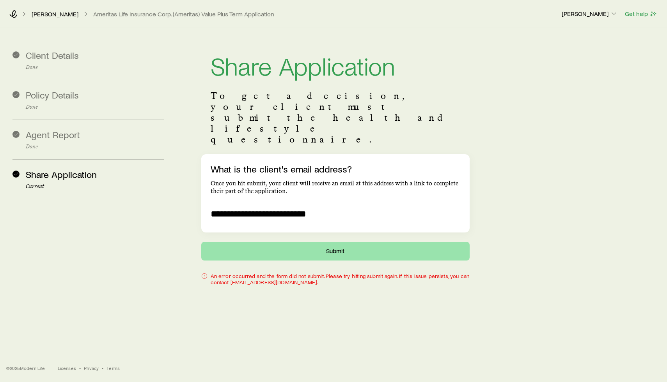
type input "**********"
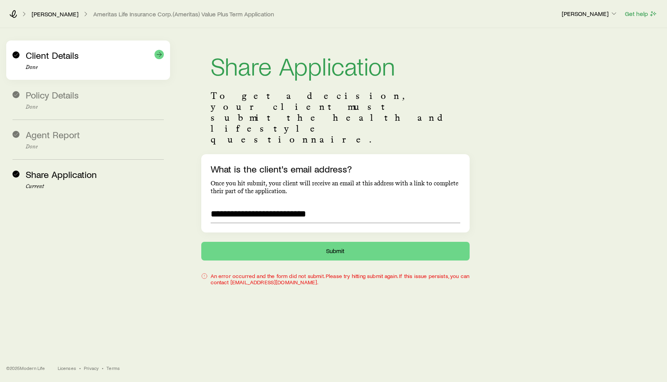
click at [49, 57] on span "Client Details" at bounding box center [52, 55] width 53 height 11
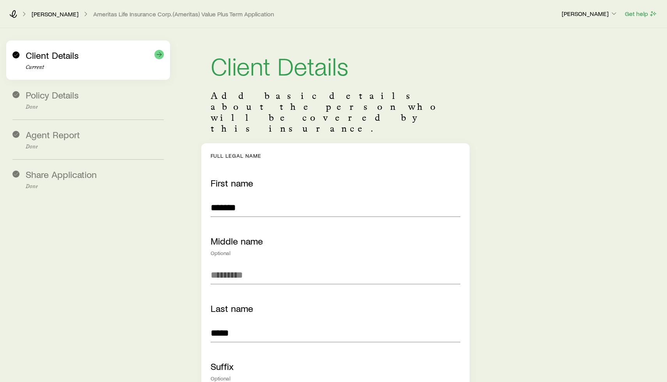
scroll to position [2322, 0]
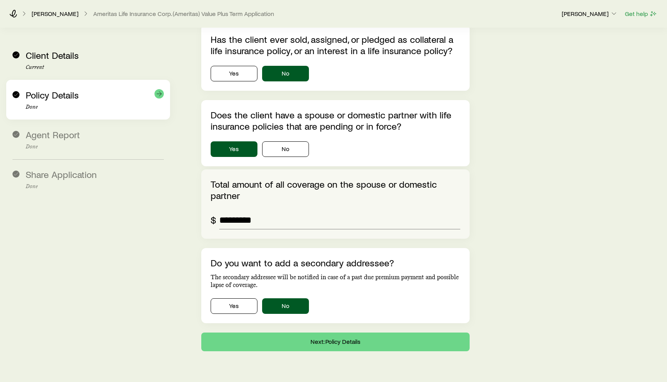
click at [60, 86] on div "Policy Details Done" at bounding box center [87, 100] width 151 height 40
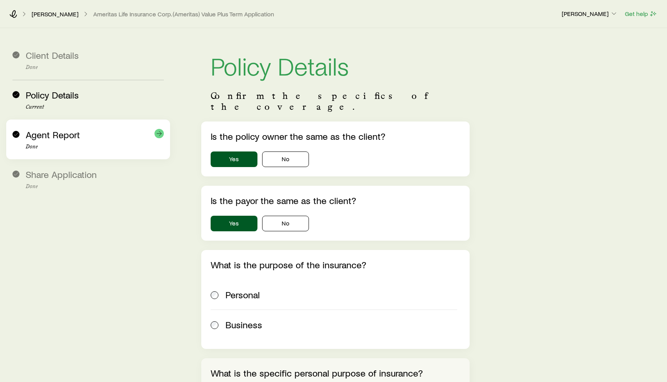
click at [83, 138] on div "Agent Report Done" at bounding box center [95, 139] width 138 height 21
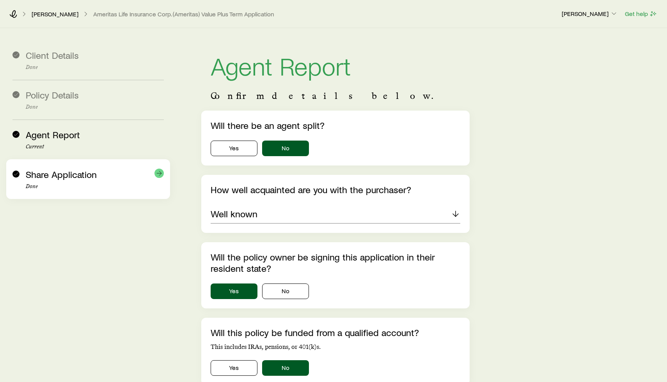
click at [92, 169] on span "Share Application" at bounding box center [61, 174] width 71 height 11
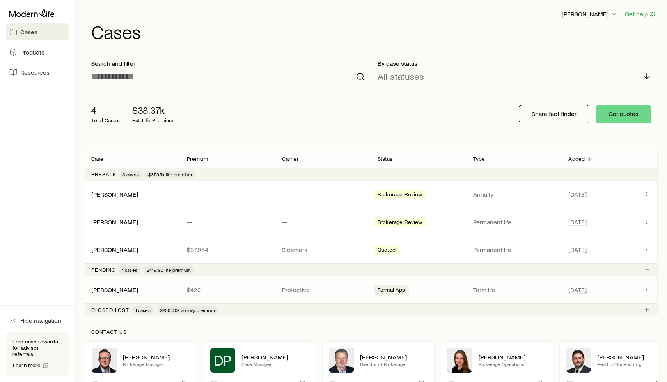
click at [531, 294] on div "Gomez, Shadah $420 Protective Formal App Term life Sep 18" at bounding box center [371, 289] width 572 height 27
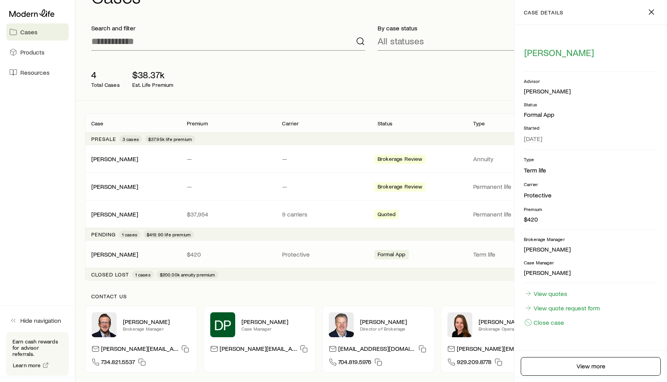
scroll to position [51, 0]
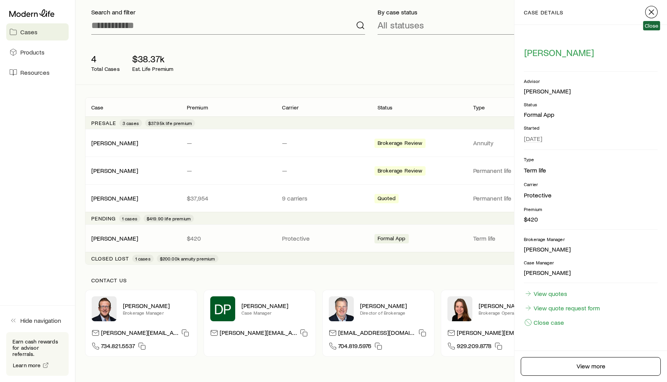
click at [652, 12] on icon "button" at bounding box center [650, 11] width 9 height 9
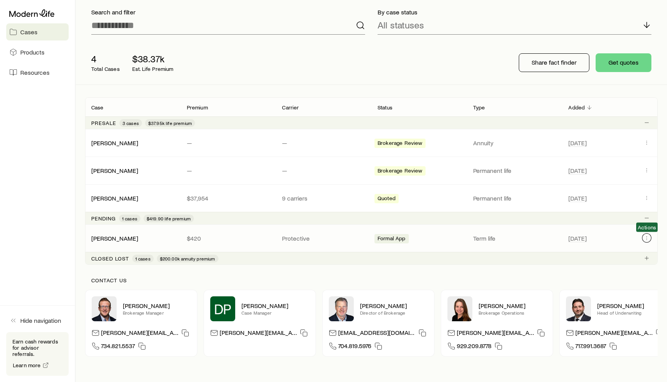
click at [646, 238] on icon "Client cases" at bounding box center [646, 238] width 6 height 6
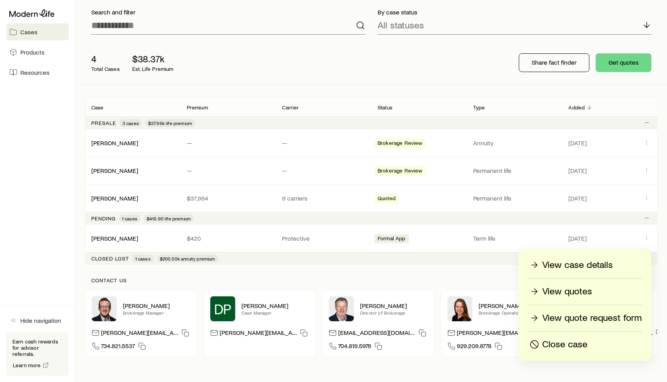
click at [592, 267] on p "View case details" at bounding box center [577, 265] width 71 height 12
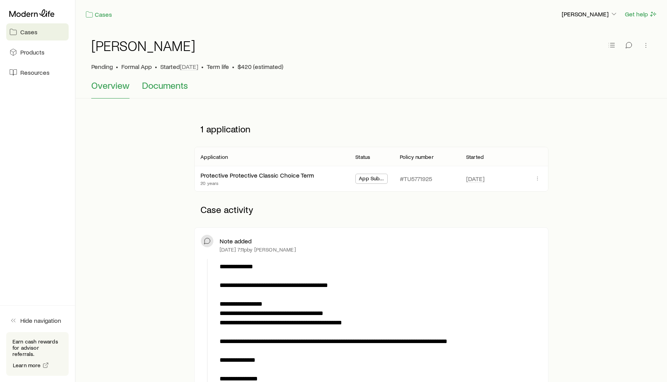
click at [170, 87] on span "Documents" at bounding box center [165, 85] width 46 height 11
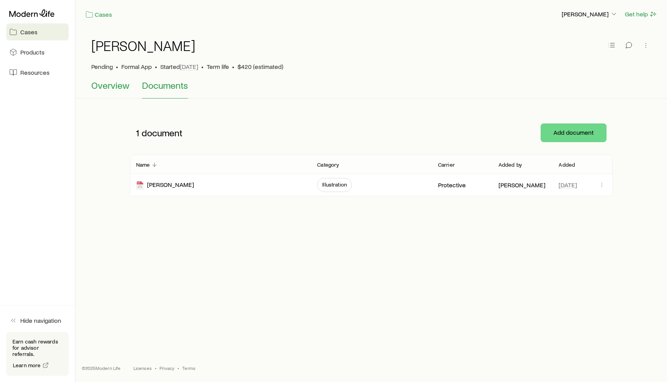
click at [103, 87] on span "Overview" at bounding box center [110, 85] width 38 height 11
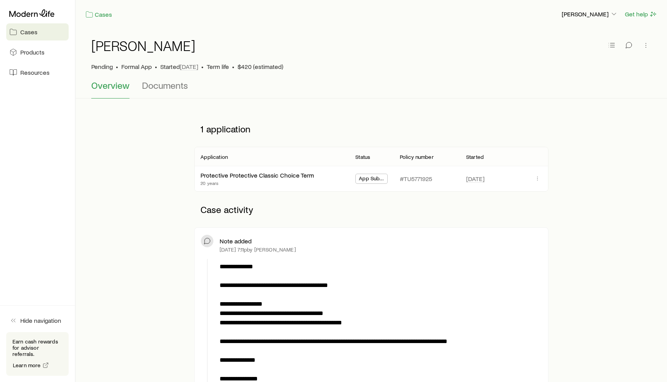
click at [371, 179] on span "App Submitted" at bounding box center [371, 179] width 25 height 8
click at [221, 172] on link "Protective Protective Classic Choice Term" at bounding box center [257, 174] width 113 height 7
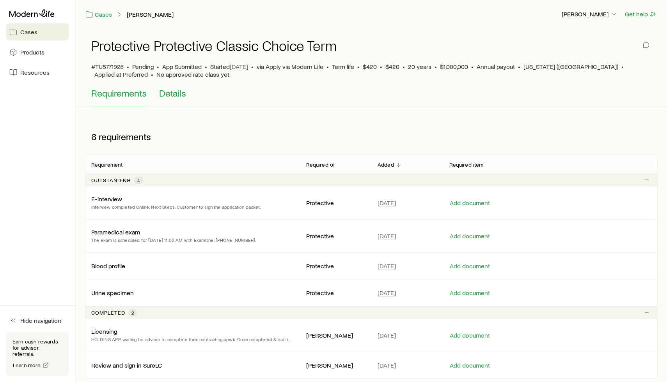
click at [167, 90] on span "Details" at bounding box center [172, 93] width 27 height 11
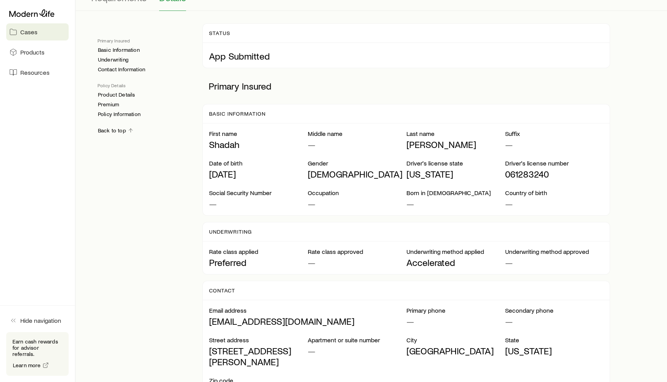
scroll to position [96, 0]
drag, startPoint x: 502, startPoint y: 176, endPoint x: 552, endPoint y: 173, distance: 50.7
click at [552, 173] on div "Date of birth 11 / 08 / 1990 Gender Female Driver's license state Georgia Drive…" at bounding box center [406, 169] width 394 height 20
click at [552, 173] on p "061283240" at bounding box center [554, 173] width 99 height 11
drag, startPoint x: 549, startPoint y: 174, endPoint x: 507, endPoint y: 173, distance: 42.5
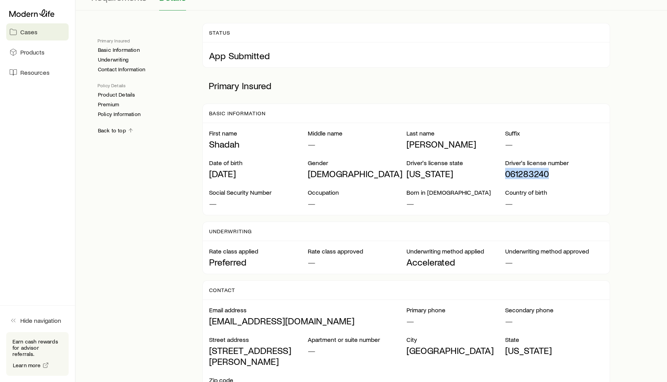
click at [507, 173] on p "061283240" at bounding box center [554, 173] width 99 height 11
copy p "061283240"
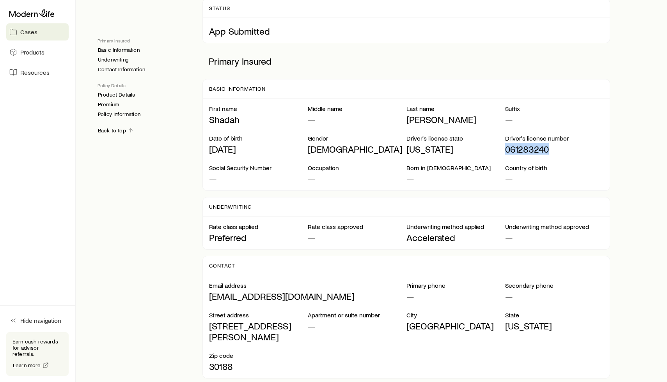
scroll to position [119, 0]
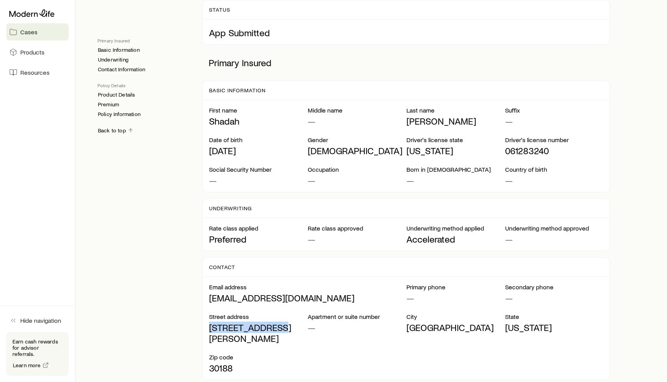
drag, startPoint x: 277, startPoint y: 327, endPoint x: 204, endPoint y: 327, distance: 72.9
click at [204, 327] on div "Email address christhom1219@gmail.com Primary phone — Secondary phone — Street …" at bounding box center [406, 328] width 407 height 103
copy p "807 Rutledge Ct"
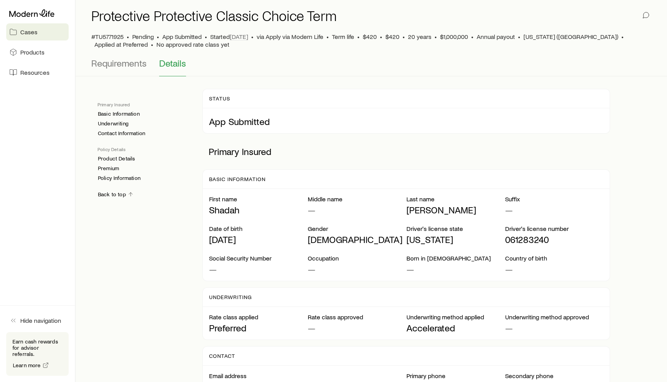
scroll to position [30, 0]
click at [110, 115] on link "Basic Information" at bounding box center [118, 114] width 42 height 7
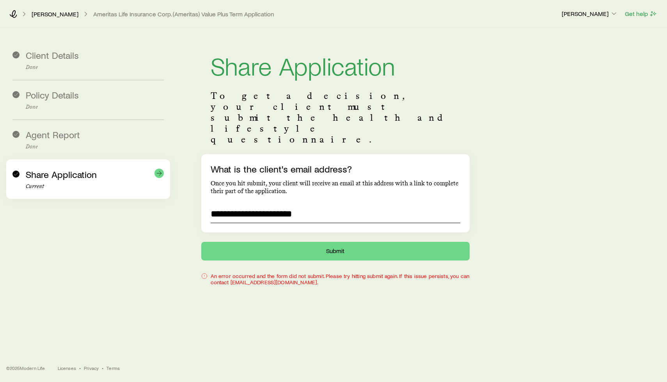
drag, startPoint x: 320, startPoint y: 181, endPoint x: 162, endPoint y: 172, distance: 158.1
click at [162, 172] on section "**********" at bounding box center [333, 158] width 654 height 261
paste input
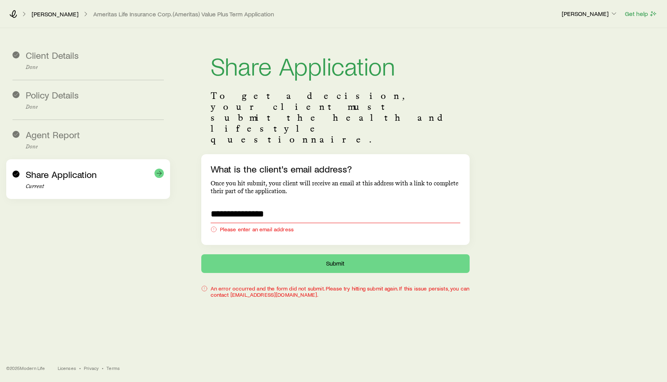
drag, startPoint x: 298, startPoint y: 182, endPoint x: 127, endPoint y: 185, distance: 171.1
click at [127, 185] on section "**********" at bounding box center [333, 164] width 654 height 273
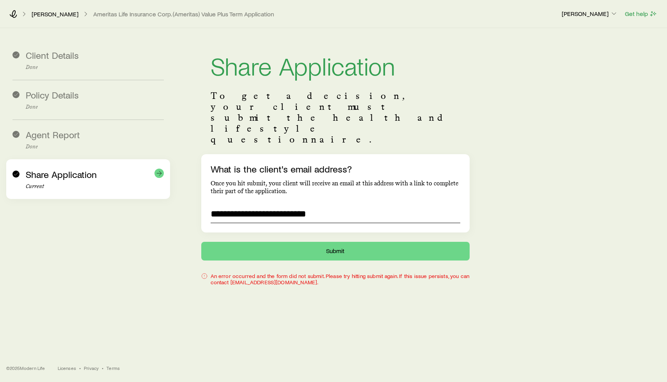
type input "**********"
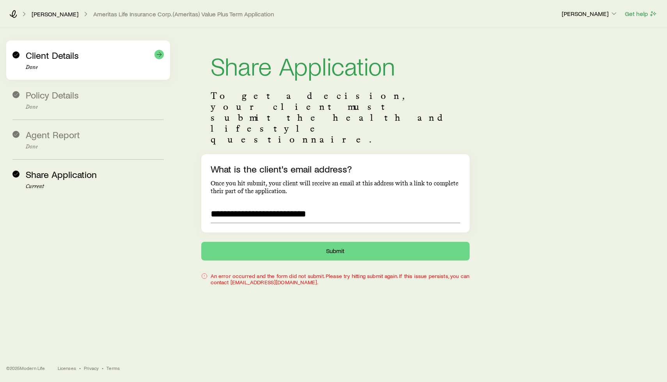
click at [95, 63] on div "Client Details Done" at bounding box center [95, 60] width 138 height 21
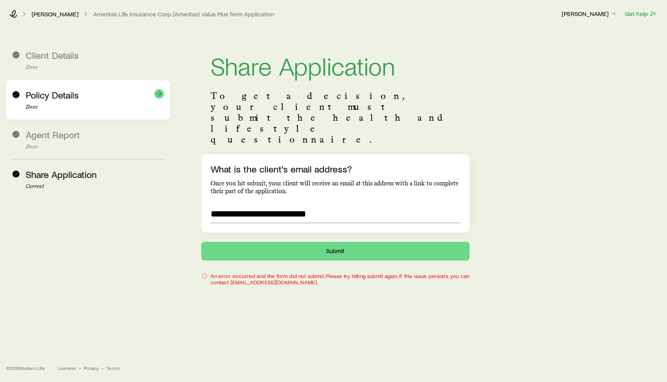
click at [74, 97] on span "Policy Details" at bounding box center [52, 94] width 53 height 11
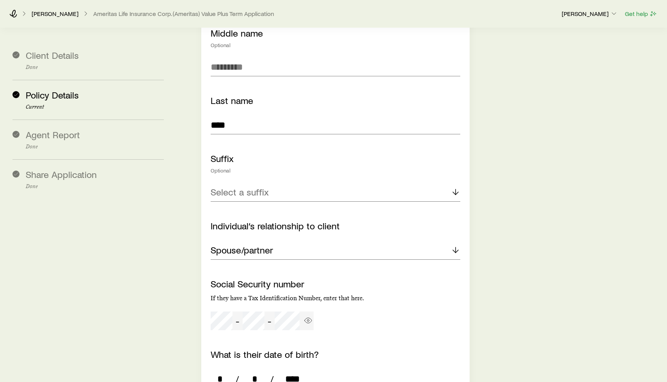
scroll to position [891, 0]
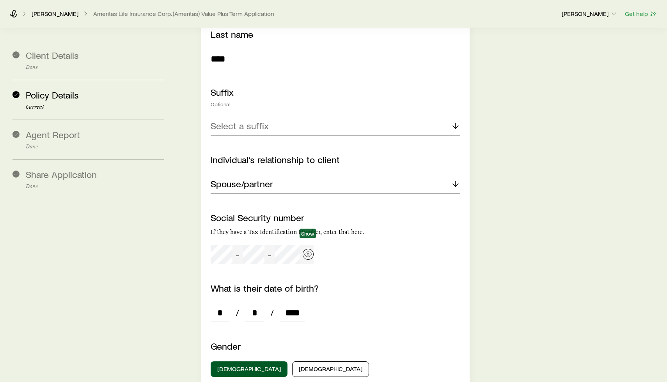
click at [309, 252] on icon "button" at bounding box center [307, 254] width 7 height 5
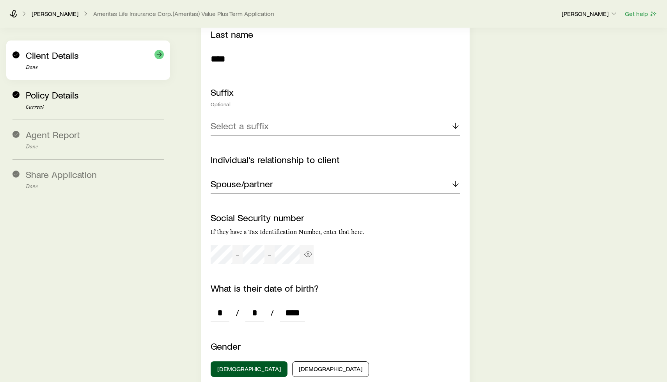
click at [49, 55] on span "Client Details" at bounding box center [52, 55] width 53 height 11
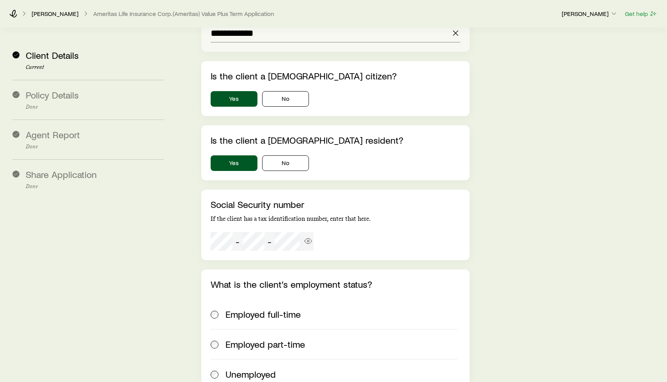
scroll to position [1290, 0]
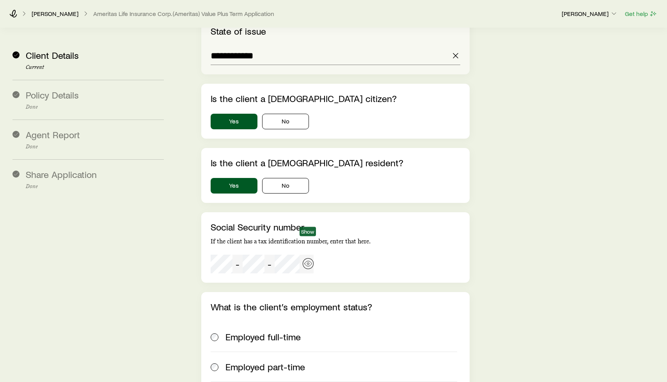
click at [307, 260] on icon "button" at bounding box center [308, 264] width 8 height 8
click at [321, 235] on div "Social Security number If the client has a tax identification number, enter tha…" at bounding box center [334, 248] width 249 height 52
click at [350, 233] on div "Social Security number If the client has a tax identification number, enter tha…" at bounding box center [334, 248] width 249 height 52
click at [307, 260] on icon "button" at bounding box center [308, 264] width 8 height 8
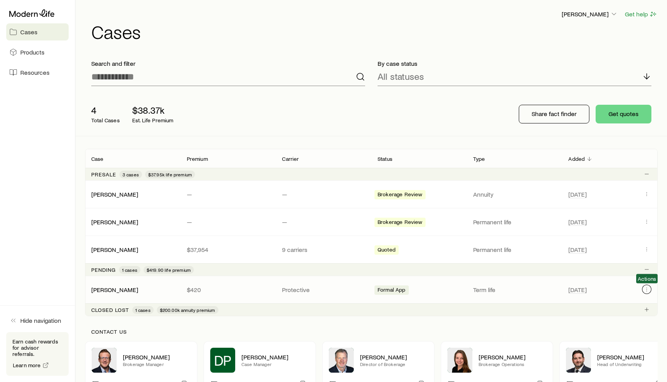
click at [646, 291] on icon "Client cases" at bounding box center [646, 289] width 6 height 6
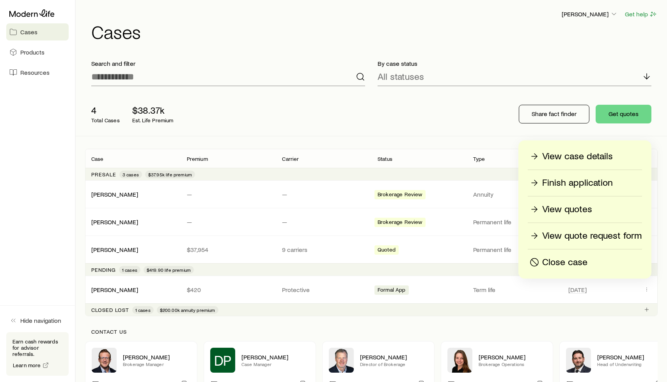
click at [573, 210] on p "View quotes" at bounding box center [567, 209] width 50 height 12
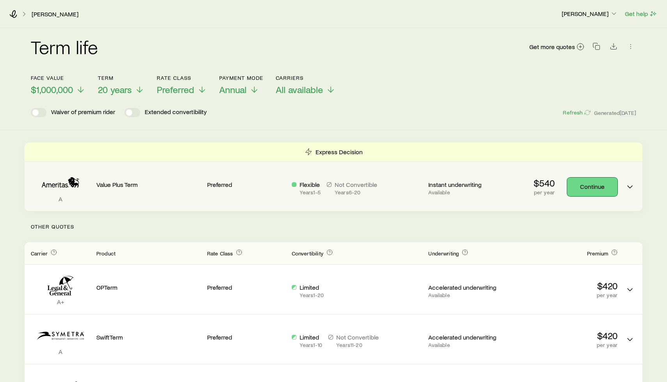
click at [585, 189] on link "Continue" at bounding box center [592, 187] width 50 height 19
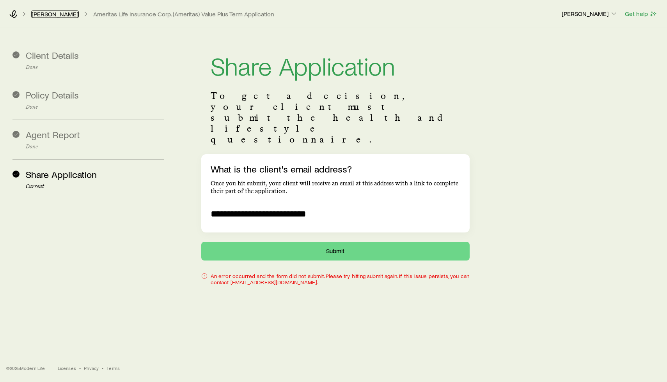
click at [57, 14] on link "[PERSON_NAME]" at bounding box center [55, 14] width 48 height 7
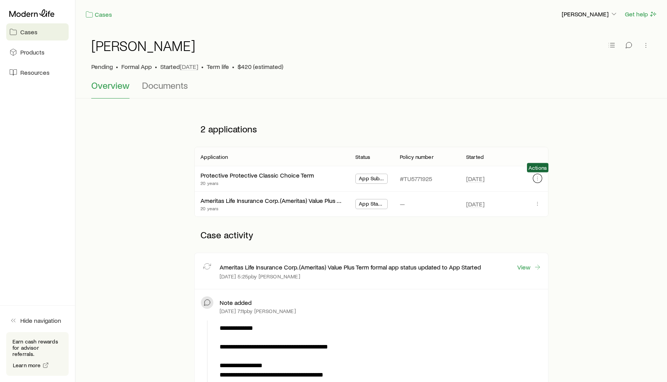
click at [535, 176] on icon "button" at bounding box center [537, 178] width 6 height 6
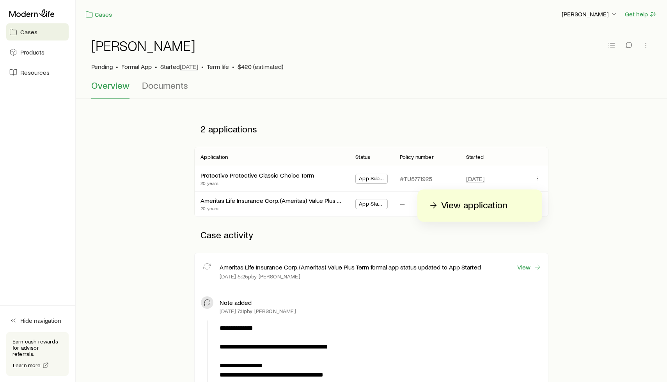
click at [485, 210] on p "View application" at bounding box center [474, 206] width 66 height 12
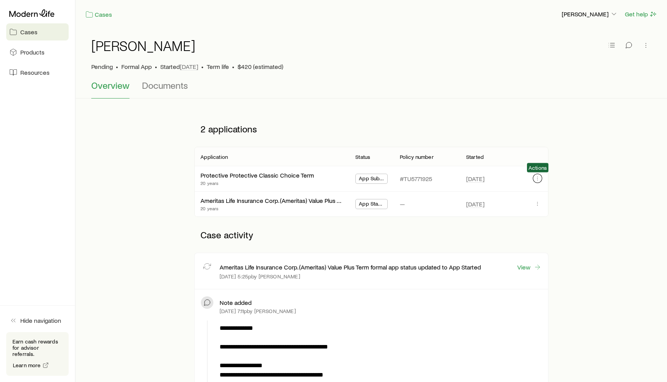
click at [540, 177] on icon "button" at bounding box center [537, 178] width 6 height 6
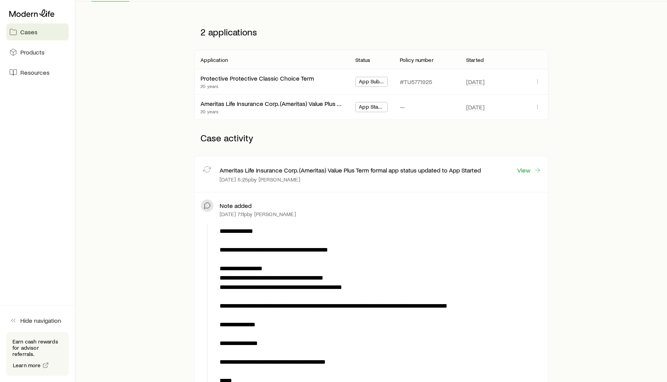
scroll to position [101, 0]
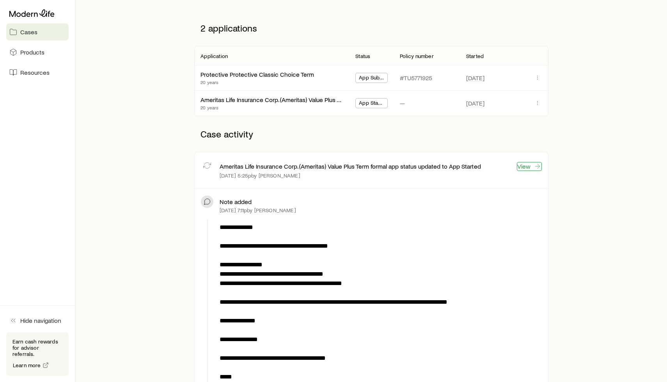
click at [520, 164] on link "View" at bounding box center [528, 166] width 25 height 9
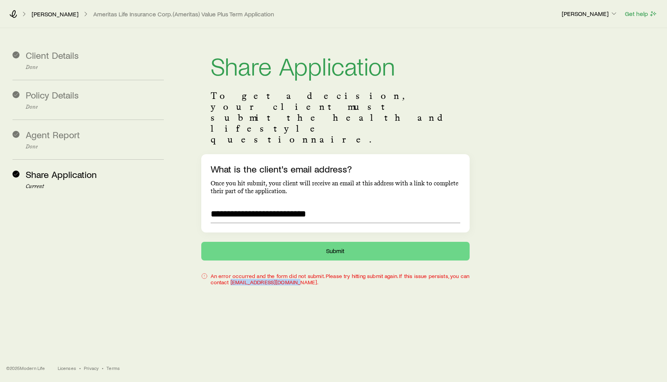
drag, startPoint x: 230, startPoint y: 250, endPoint x: 293, endPoint y: 253, distance: 62.4
click at [293, 253] on div "**********" at bounding box center [419, 158] width 481 height 261
copy div "[EMAIL_ADDRESS][DOMAIN_NAME]."
click at [11, 14] on icon at bounding box center [13, 14] width 8 height 8
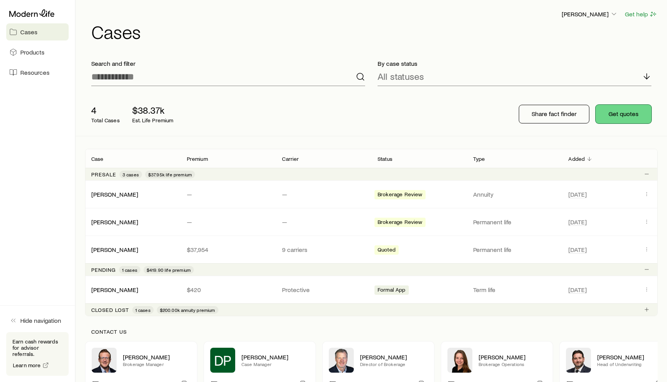
click at [621, 117] on button "Get quotes" at bounding box center [623, 114] width 56 height 19
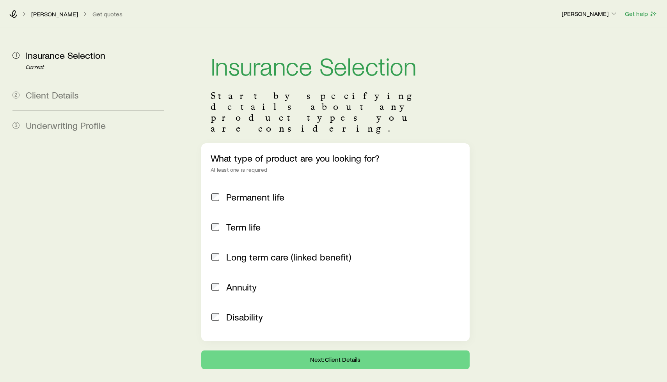
click at [308, 182] on label "Permanent life" at bounding box center [333, 197] width 246 height 30
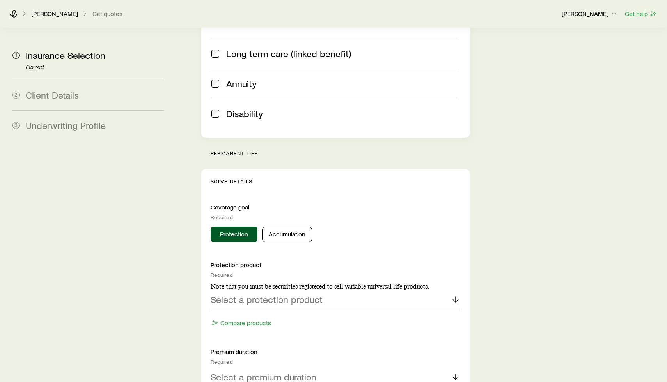
scroll to position [224, 0]
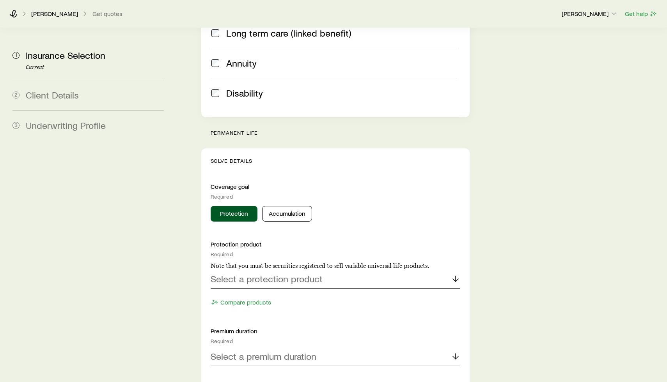
click at [315, 274] on p "Select a protection product" at bounding box center [266, 279] width 112 height 11
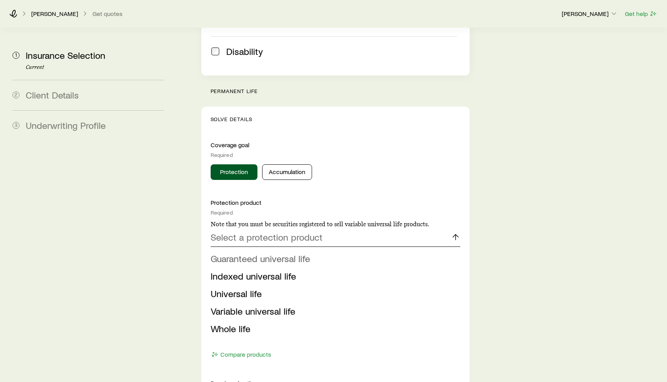
scroll to position [266, 0]
click at [245, 270] on span "Indexed universal life" at bounding box center [252, 275] width 85 height 11
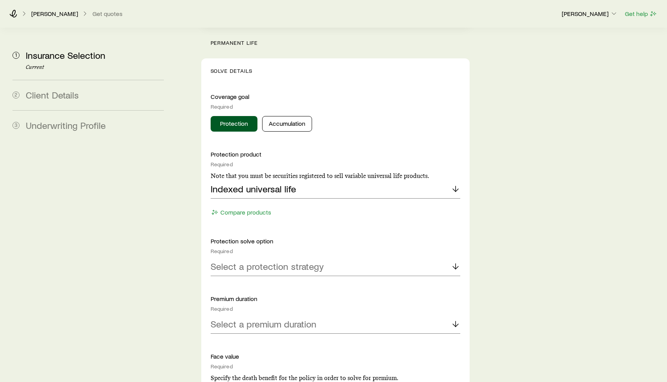
scroll to position [315, 0]
click at [287, 237] on div "Protection solve option Required Select a protection strategy" at bounding box center [334, 256] width 249 height 39
click at [284, 261] on p "Select a protection strategy" at bounding box center [266, 266] width 113 height 11
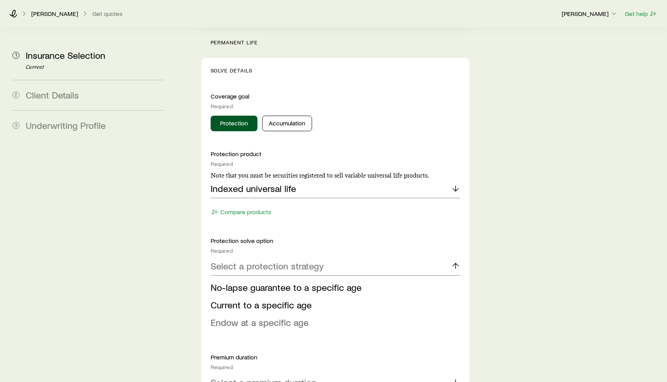
click at [278, 317] on span "Endow at a specific age" at bounding box center [259, 322] width 98 height 11
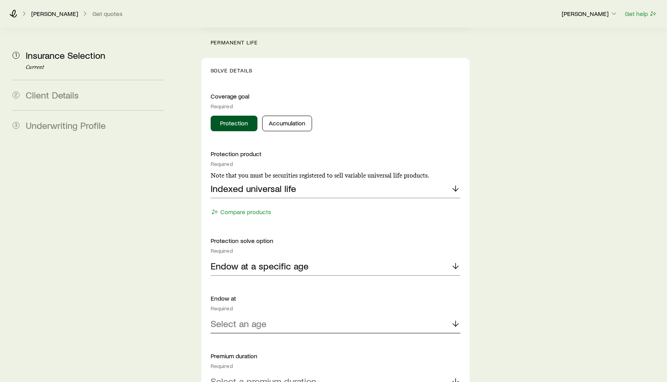
click at [279, 315] on div "Select an age" at bounding box center [334, 324] width 249 height 19
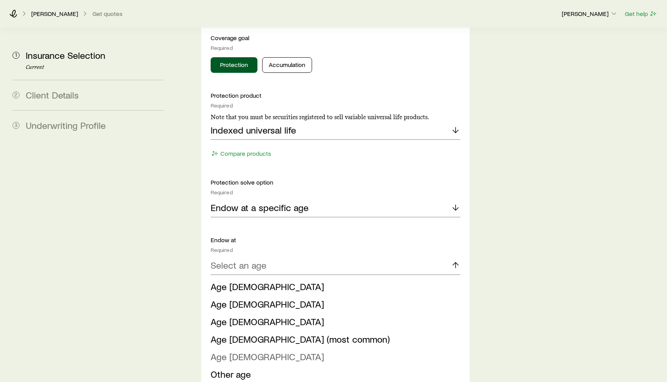
click at [253, 348] on li "Age [DEMOGRAPHIC_DATA]" at bounding box center [332, 357] width 245 height 18
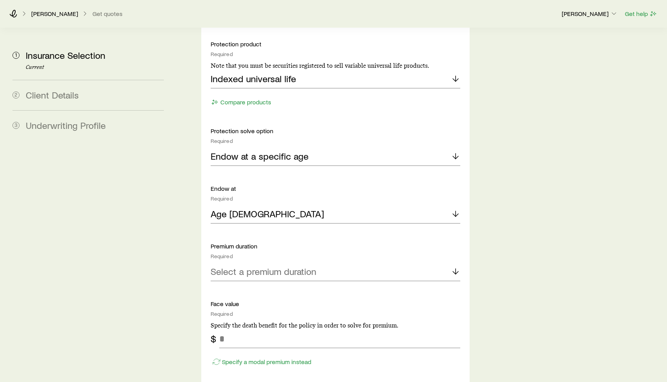
scroll to position [426, 0]
click at [285, 265] on p "Select a premium duration" at bounding box center [263, 270] width 106 height 11
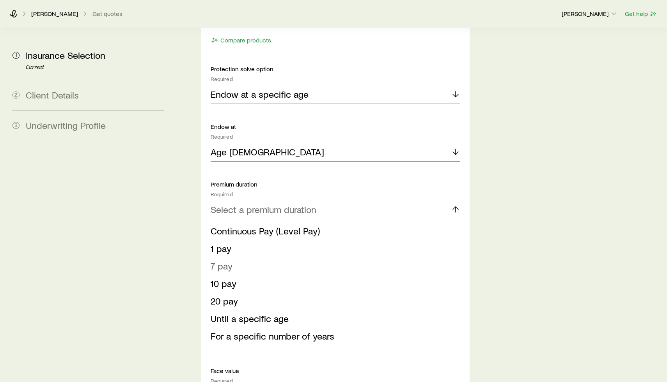
scroll to position [487, 0]
click at [245, 274] on li "10 pay" at bounding box center [332, 283] width 245 height 18
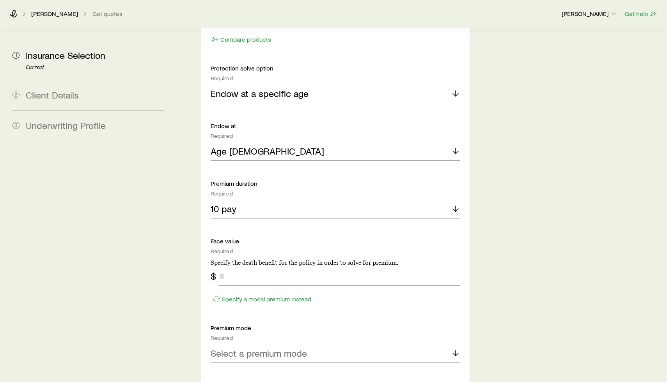
click at [302, 267] on input "tel" at bounding box center [339, 276] width 241 height 19
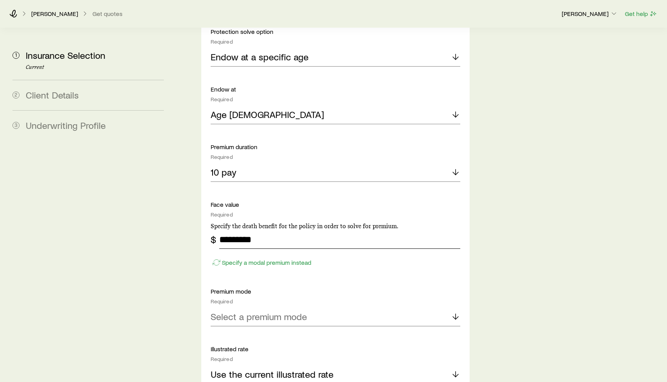
type input "*********"
click at [322, 308] on div "Select a premium mode" at bounding box center [334, 317] width 249 height 19
click at [227, 332] on span "Annual" at bounding box center [223, 337] width 27 height 11
click at [285, 363] on div "Protection product Required Note that you must be securities registered to sell…" at bounding box center [334, 201] width 249 height 521
click at [302, 369] on p "Use the current illustrated rate" at bounding box center [271, 374] width 123 height 11
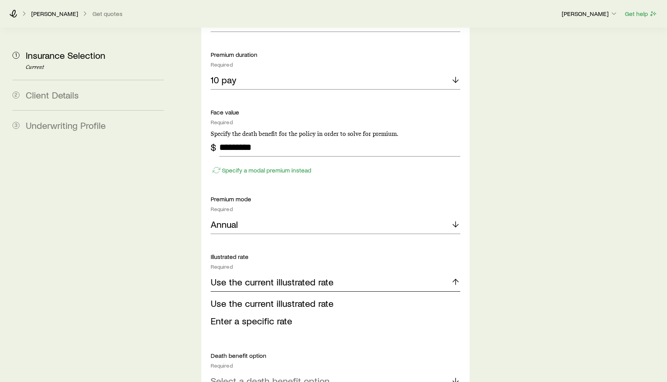
scroll to position [634, 0]
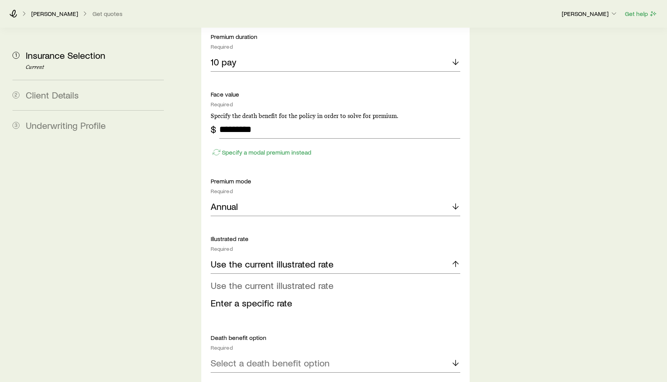
click at [272, 280] on span "Use the current illustrated rate" at bounding box center [271, 285] width 123 height 11
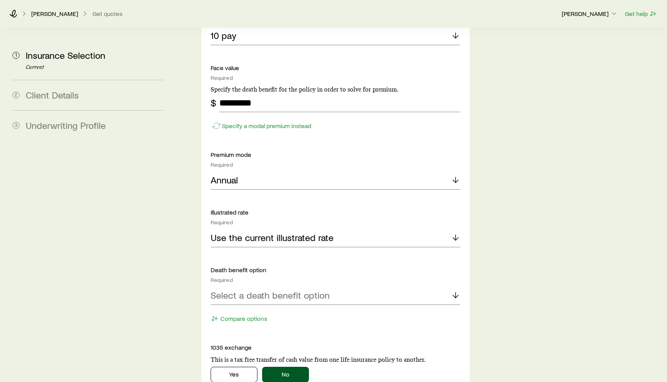
scroll to position [668, 0]
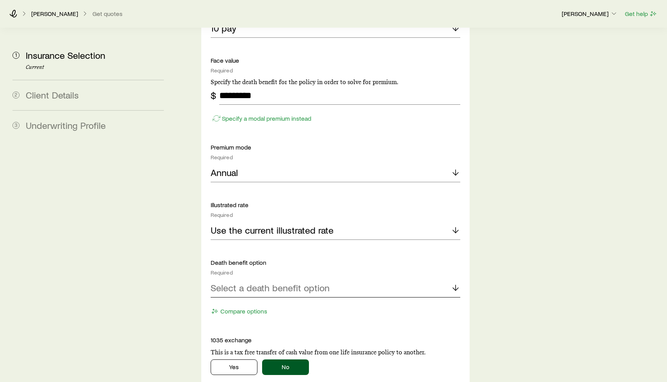
click at [300, 283] on p "Select a death benefit option" at bounding box center [269, 288] width 119 height 11
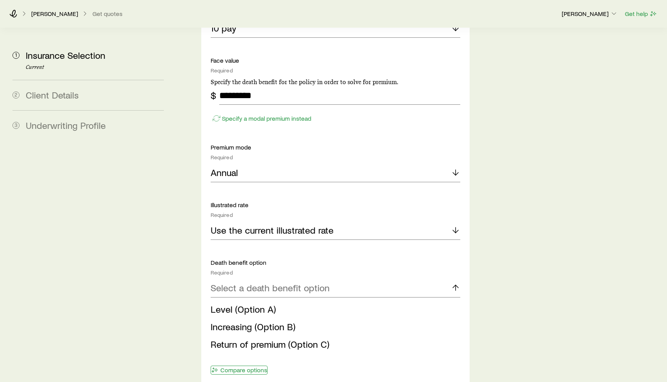
click at [250, 366] on button "Compare options" at bounding box center [238, 370] width 57 height 9
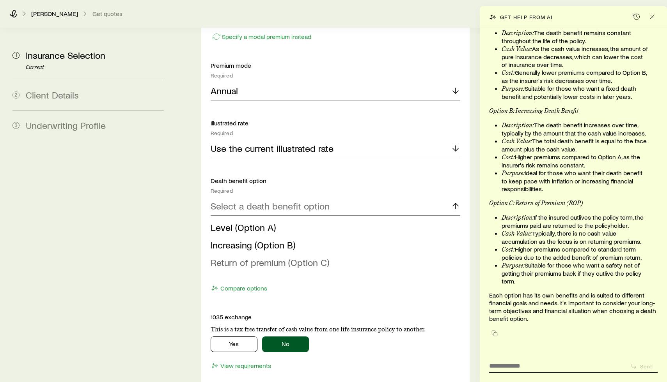
scroll to position [759, 0]
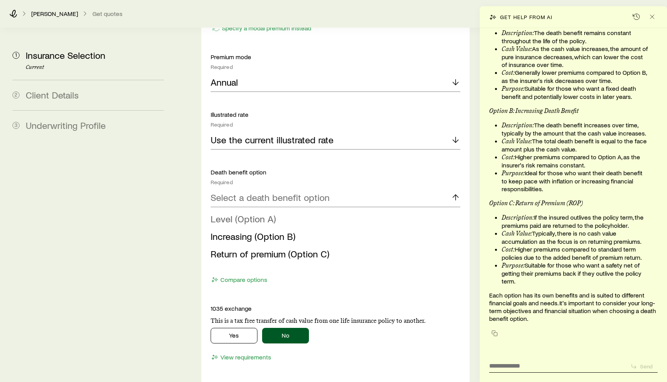
click at [257, 213] on span "Level (Option A)" at bounding box center [242, 218] width 65 height 11
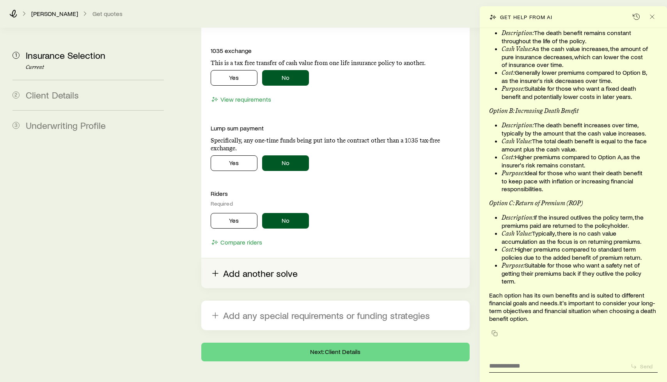
scroll to position [967, 0]
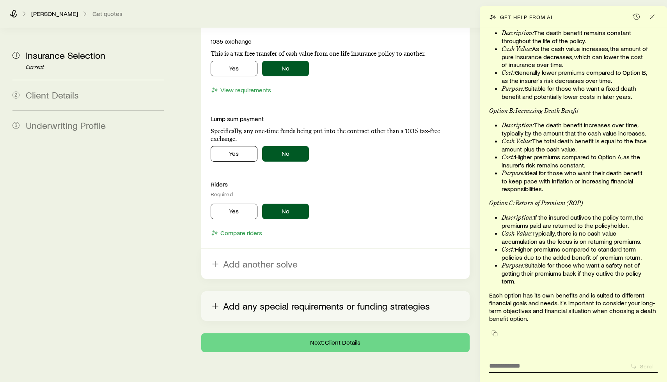
click at [283, 292] on button "Add any special requirements or funding strategies" at bounding box center [335, 307] width 268 height 30
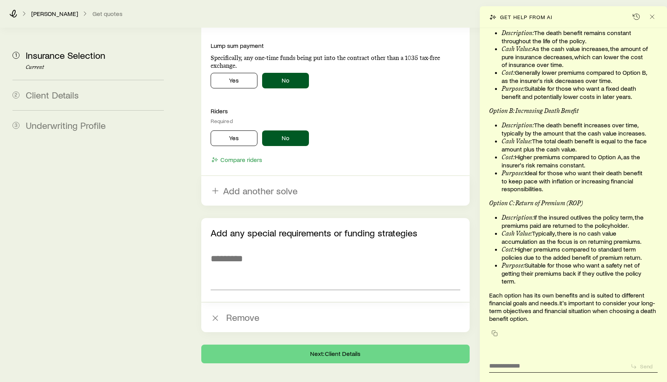
scroll to position [1052, 0]
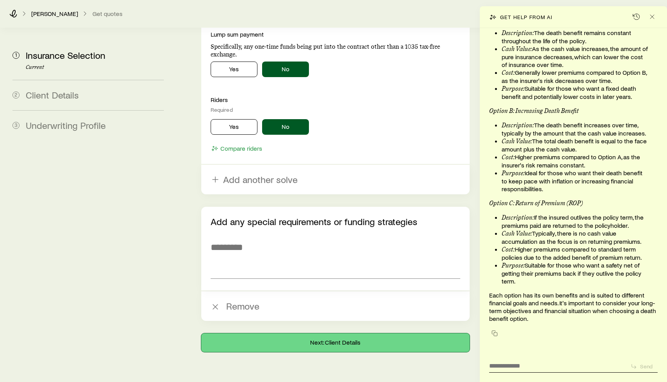
click at [316, 334] on button "Next: Client Details" at bounding box center [335, 343] width 268 height 19
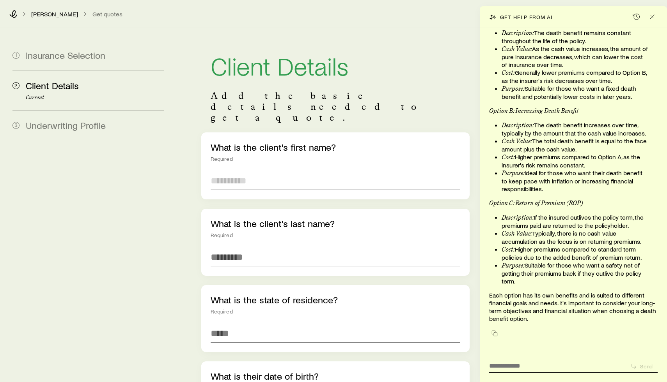
click at [280, 172] on input "text" at bounding box center [334, 181] width 249 height 19
type input "***"
type input "**********"
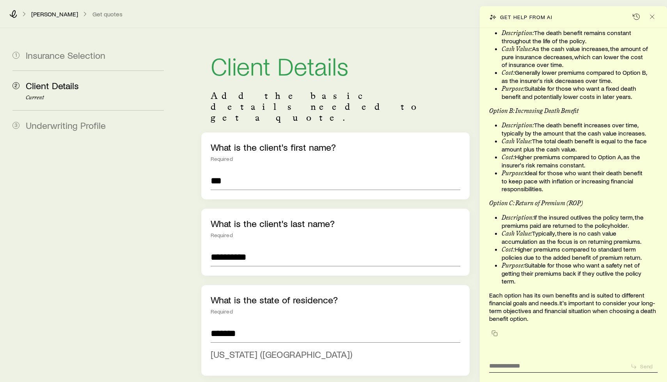
click at [242, 349] on span "[US_STATE] ([GEOGRAPHIC_DATA])" at bounding box center [280, 354] width 141 height 11
type input "**********"
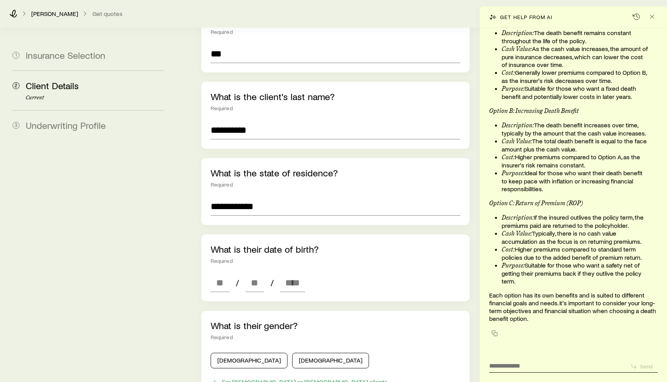
scroll to position [139, 0]
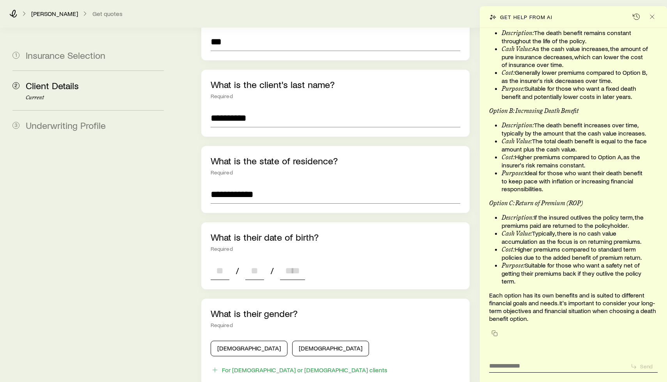
click at [221, 262] on input at bounding box center [219, 271] width 19 height 19
type input "**"
type input "****"
click at [237, 341] on button "[DEMOGRAPHIC_DATA]" at bounding box center [248, 349] width 77 height 16
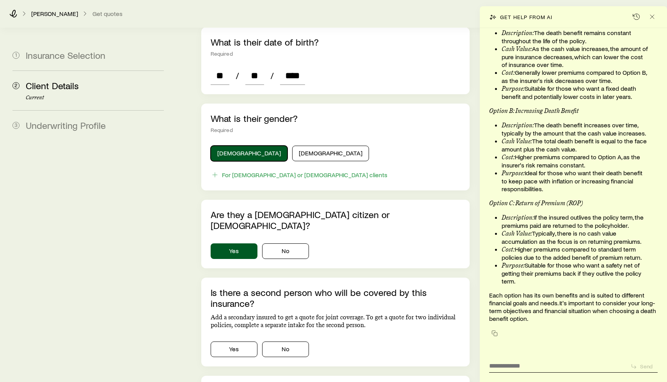
scroll to position [355, 0]
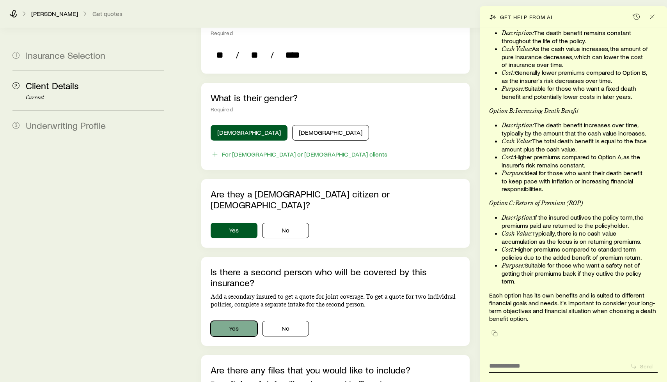
click at [215, 321] on button "Yes" at bounding box center [233, 329] width 47 height 16
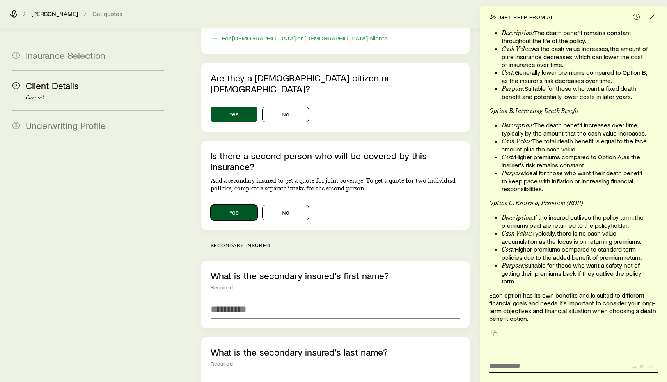
scroll to position [489, 0]
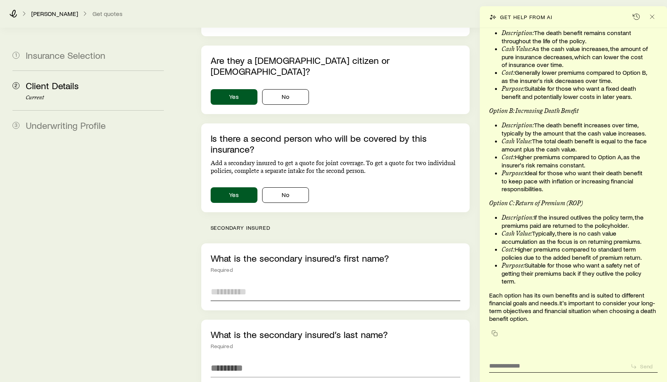
click at [277, 283] on input "text" at bounding box center [334, 292] width 249 height 19
type input "*****"
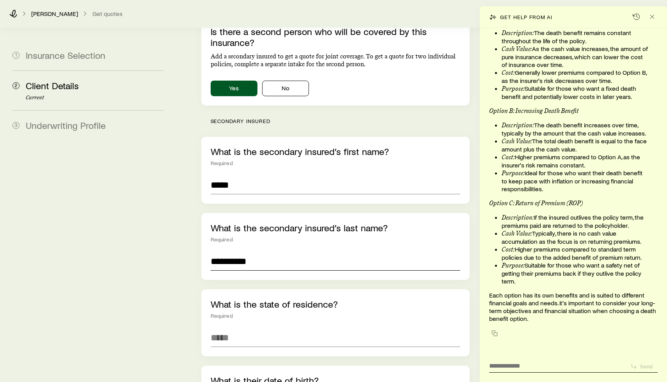
scroll to position [622, 0]
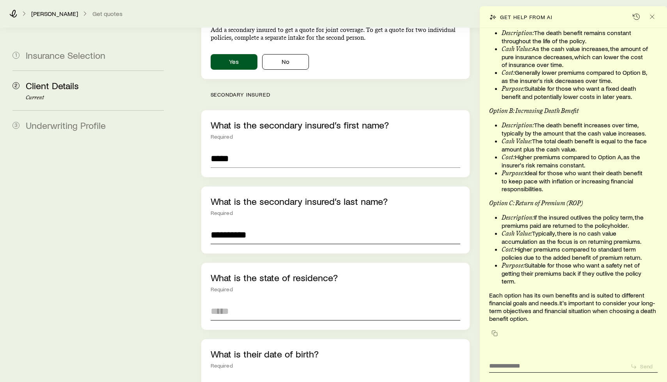
type input "**********"
click at [269, 302] on input at bounding box center [334, 311] width 249 height 19
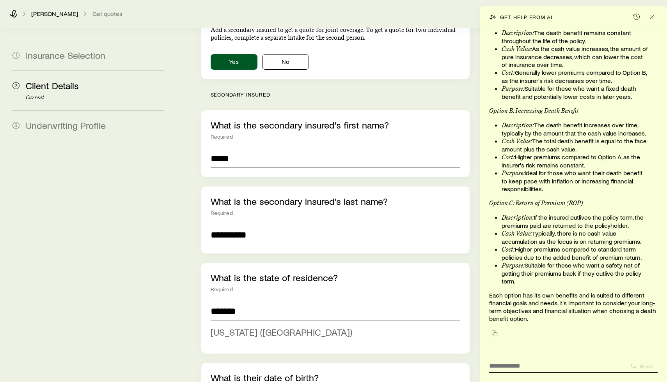
click at [256, 327] on span "[US_STATE] ([GEOGRAPHIC_DATA])" at bounding box center [280, 332] width 141 height 11
type input "**********"
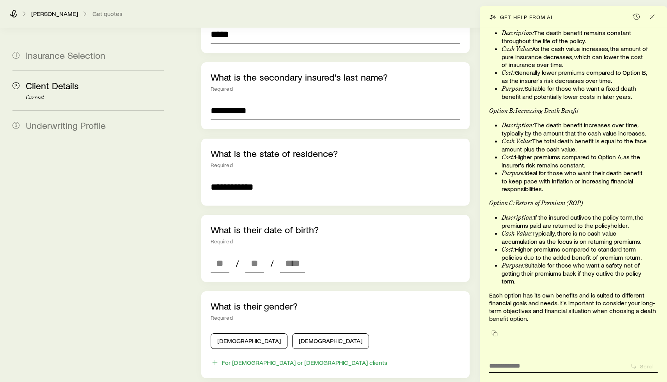
scroll to position [753, 0]
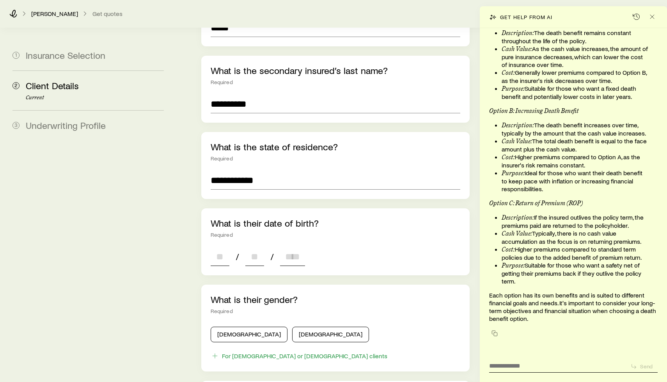
click at [216, 248] on input at bounding box center [219, 257] width 19 height 19
type input "**"
type input "****"
type input "*"
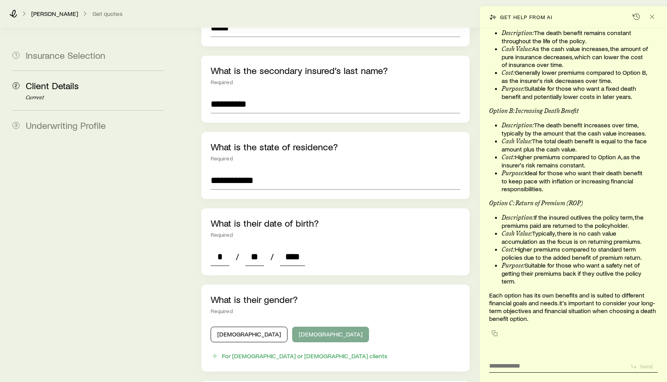
type input "****"
click at [294, 327] on button "[DEMOGRAPHIC_DATA]" at bounding box center [330, 335] width 77 height 16
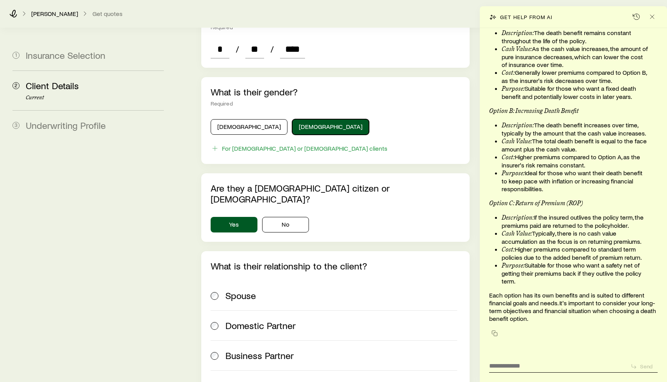
scroll to position [969, 0]
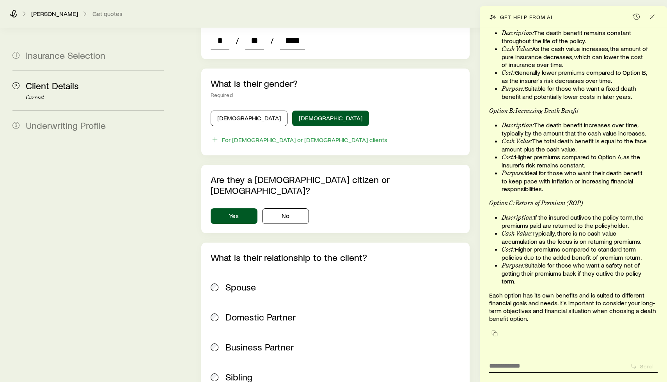
click at [266, 282] on div "Spouse" at bounding box center [341, 287] width 232 height 11
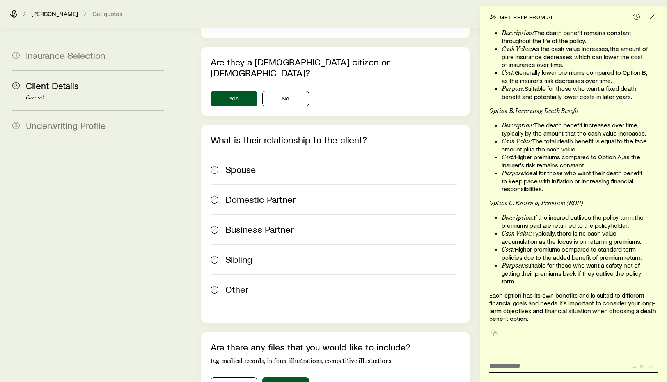
scroll to position [1144, 0]
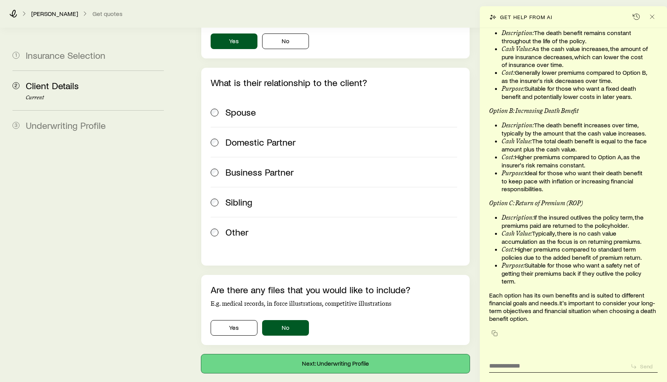
click at [322, 355] on button "Next: Underwriting Profile" at bounding box center [335, 364] width 268 height 19
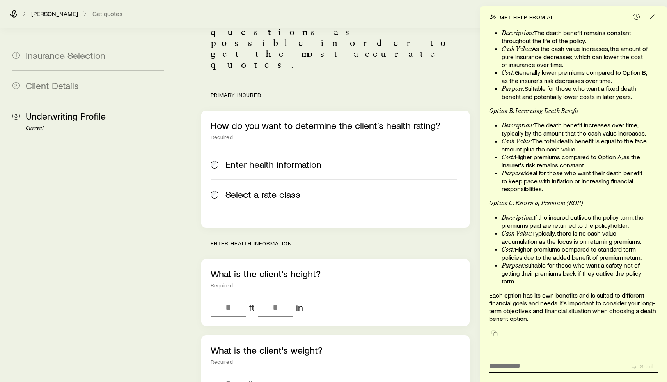
scroll to position [75, 0]
click at [263, 179] on label "Select a rate class" at bounding box center [333, 194] width 246 height 30
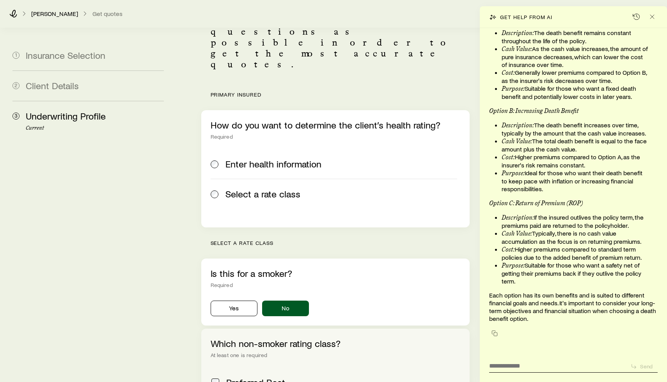
scroll to position [193, 0]
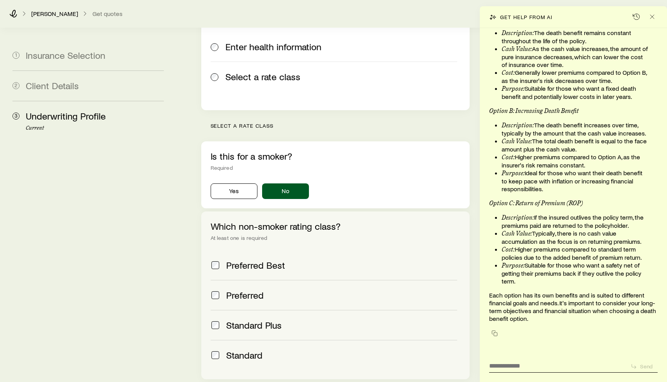
click at [273, 290] on div "Preferred" at bounding box center [341, 295] width 231 height 11
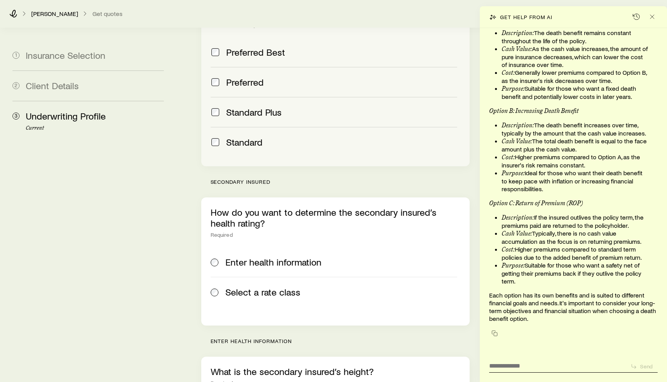
scroll to position [437, 0]
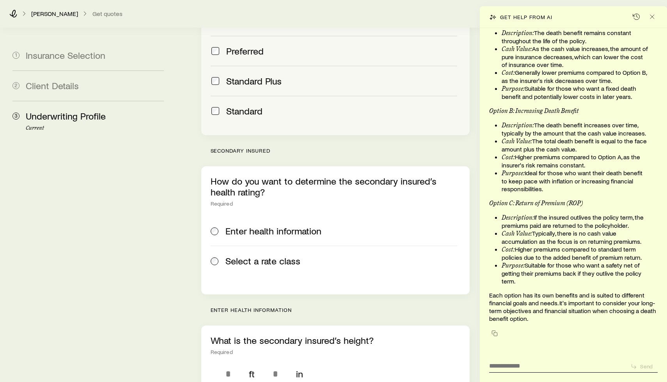
click at [276, 246] on label "Select a rate class" at bounding box center [333, 261] width 246 height 30
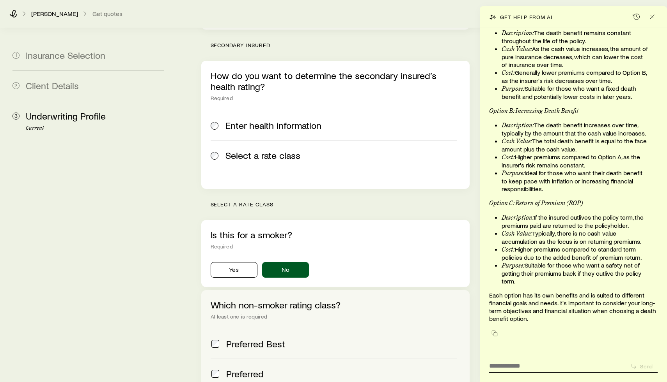
scroll to position [543, 0]
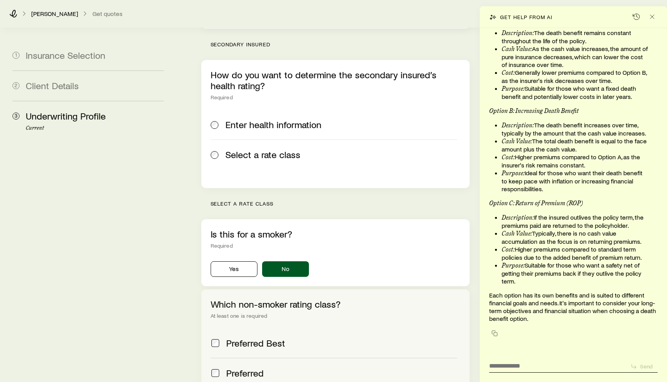
click at [275, 358] on label "Preferred" at bounding box center [333, 373] width 246 height 30
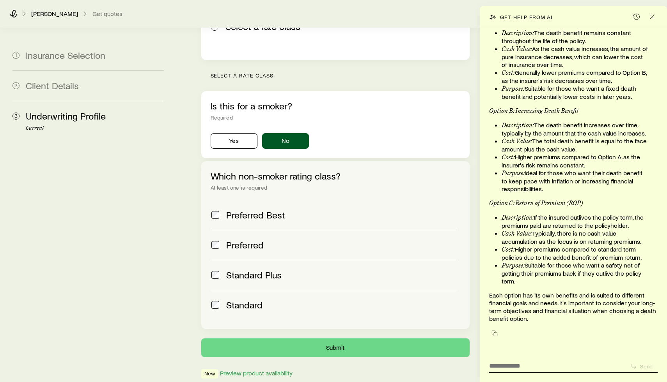
scroll to position [688, 0]
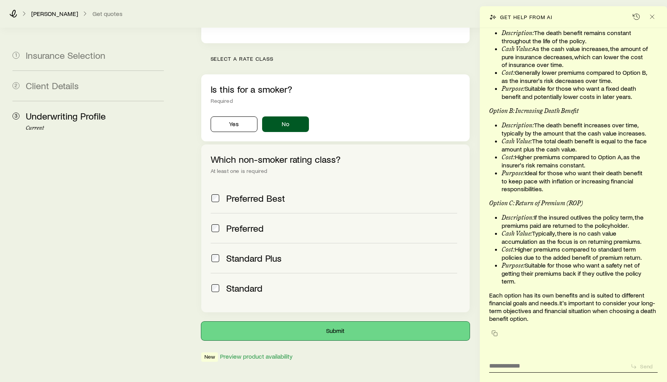
click at [325, 322] on button "Submit" at bounding box center [335, 331] width 268 height 19
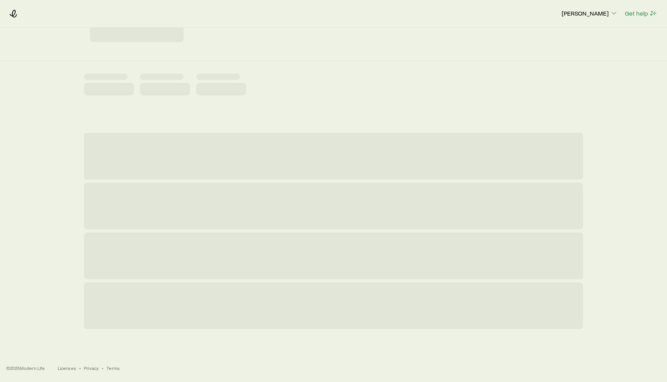
scroll to position [0, 0]
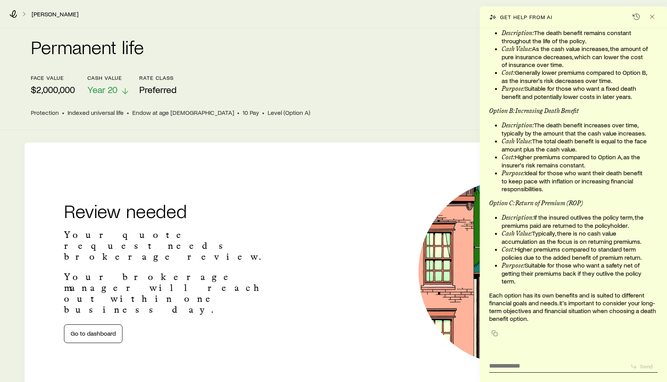
click at [109, 89] on span "Year 20" at bounding box center [102, 89] width 30 height 11
click at [276, 71] on div "Permanent life Get more quotes" at bounding box center [333, 51] width 605 height 47
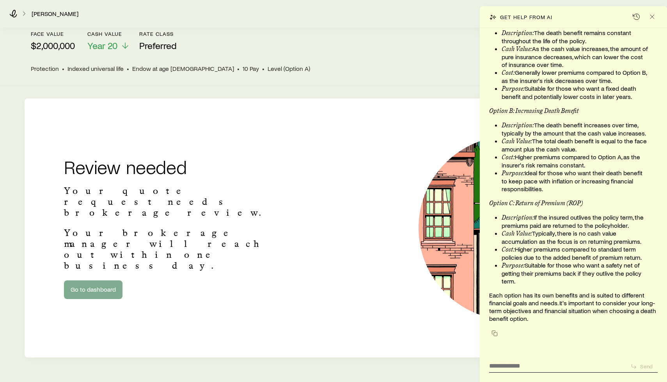
scroll to position [44, 0]
click at [651, 15] on icon "Close" at bounding box center [652, 17] width 8 height 8
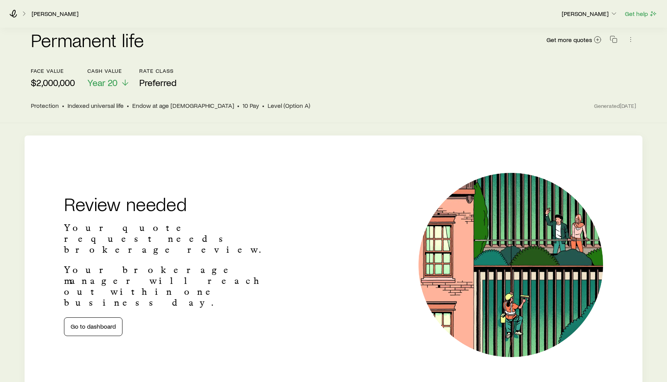
scroll to position [6, 0]
